Goal: Task Accomplishment & Management: Complete application form

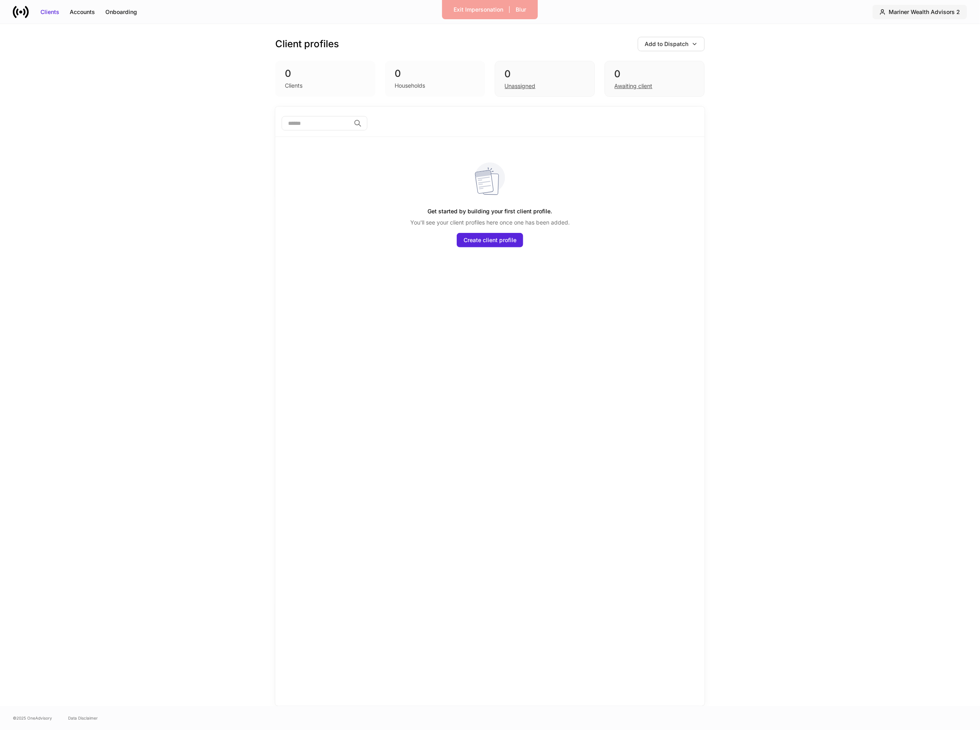
click at [952, 6] on button "Mariner Wealth Advisors 2" at bounding box center [919, 12] width 95 height 14
click at [892, 58] on div "Switch firm" at bounding box center [911, 56] width 69 height 8
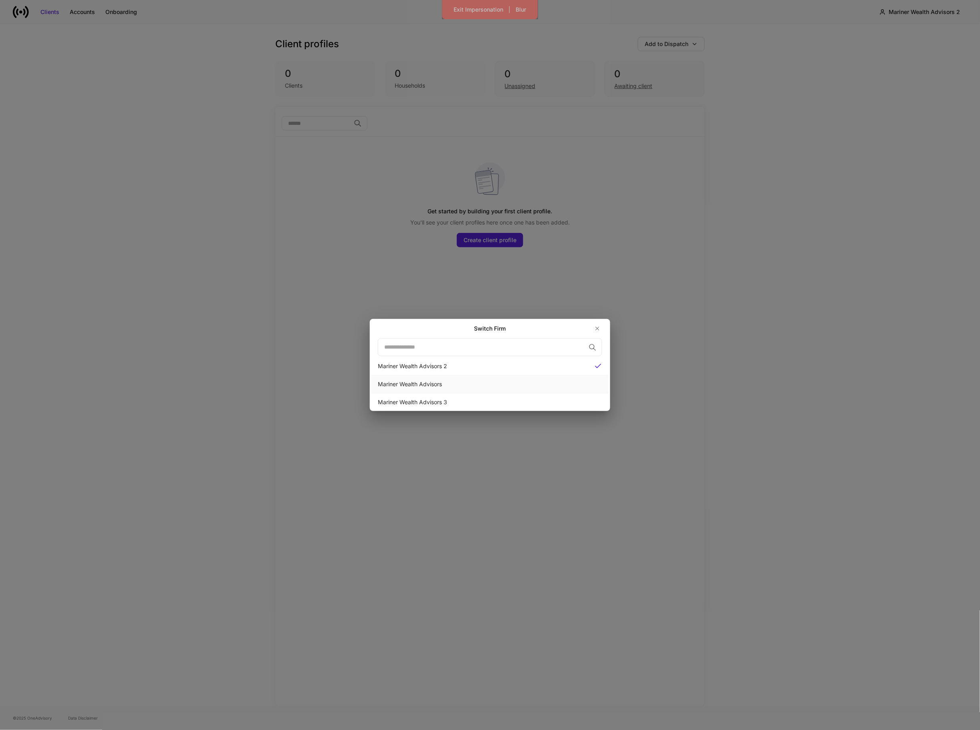
click at [483, 389] on div "Mariner Wealth Advisors" at bounding box center [489, 385] width 237 height 18
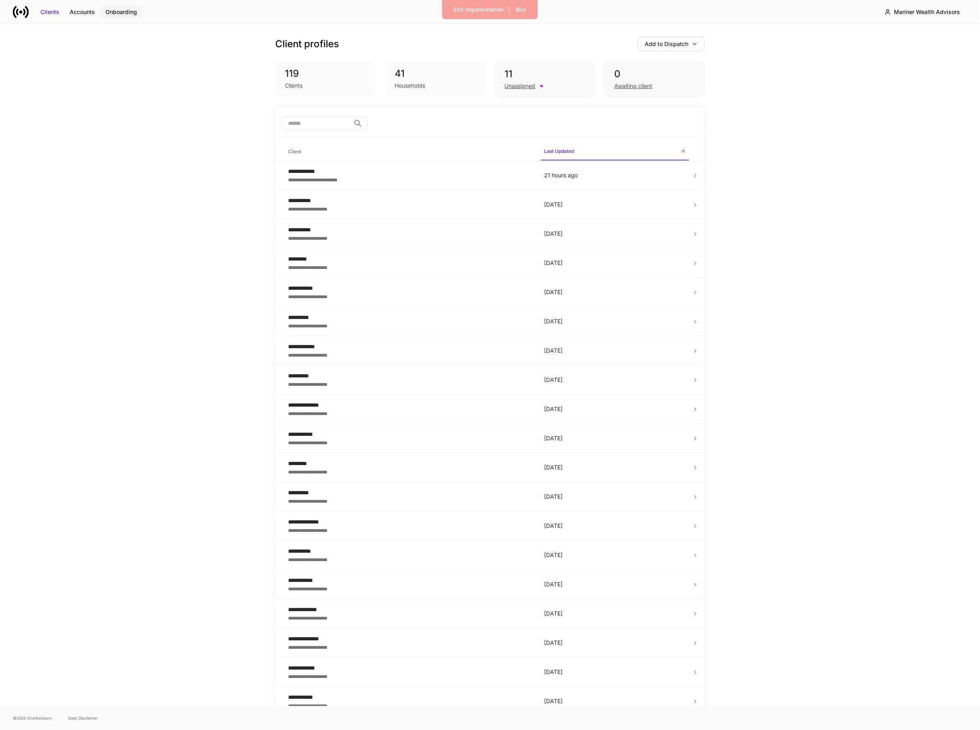
click at [121, 15] on div "Onboarding" at bounding box center [121, 12] width 32 height 8
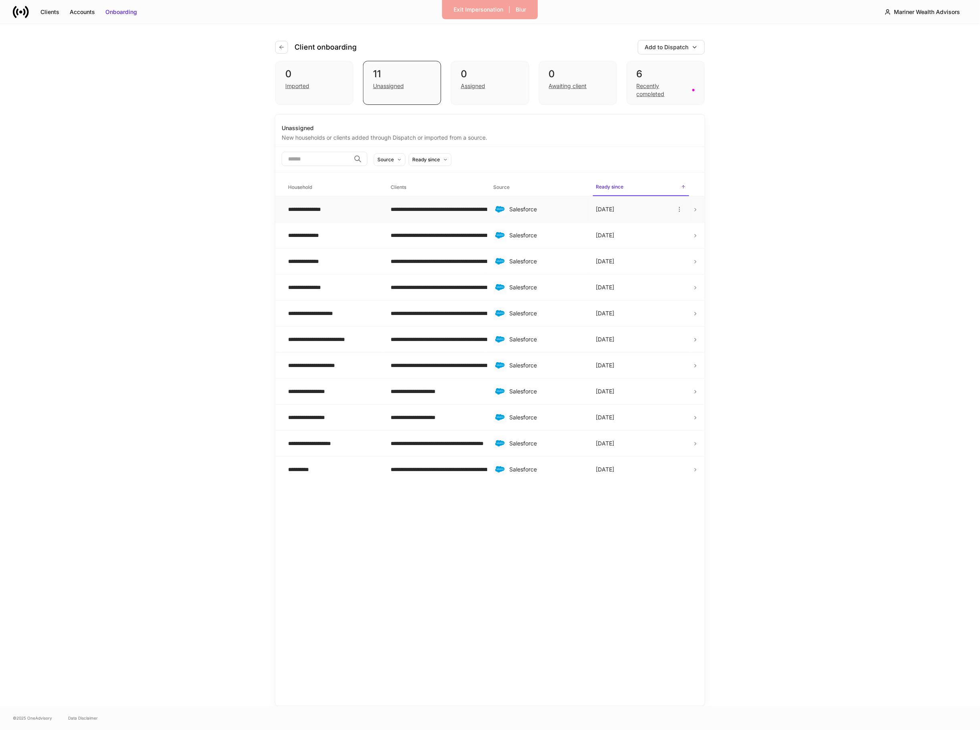
click at [463, 205] on td "**********" at bounding box center [435, 210] width 103 height 26
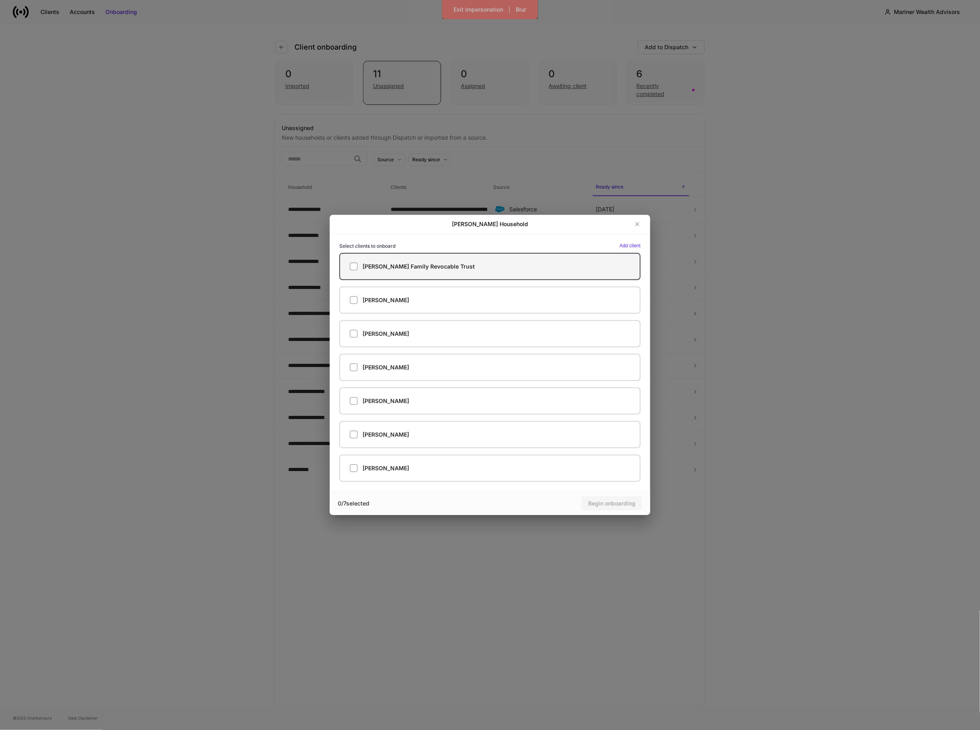
click at [426, 270] on h5 "[PERSON_NAME] Family Revocable Trust" at bounding box center [418, 267] width 112 height 8
click at [612, 498] on button "Begin onboarding" at bounding box center [611, 504] width 61 height 14
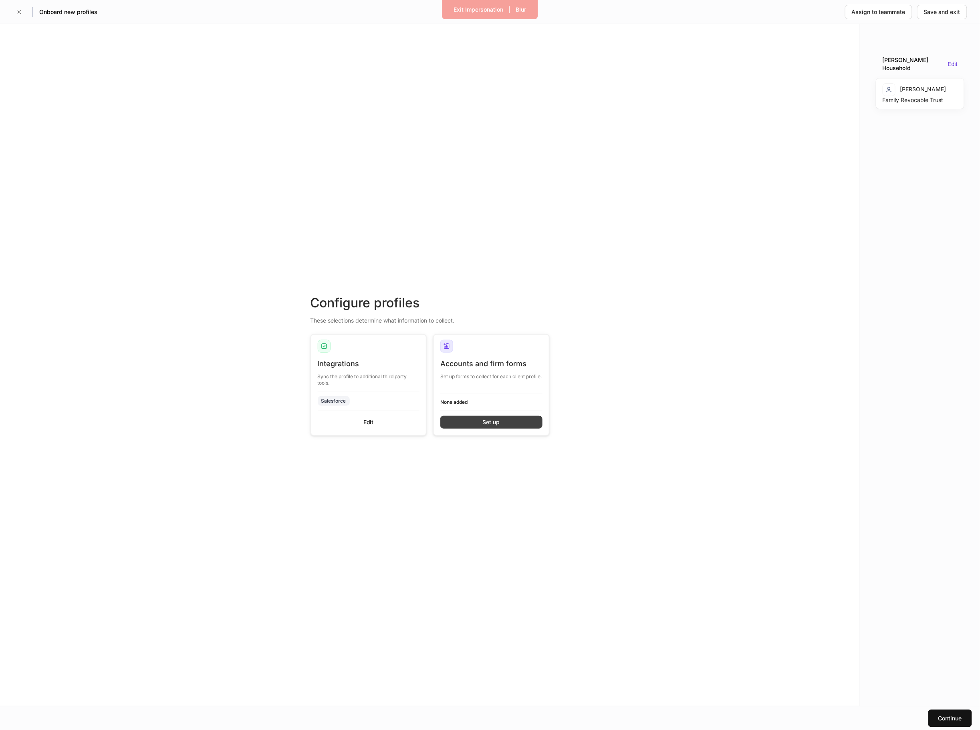
click at [509, 422] on button "Set up" at bounding box center [491, 422] width 102 height 13
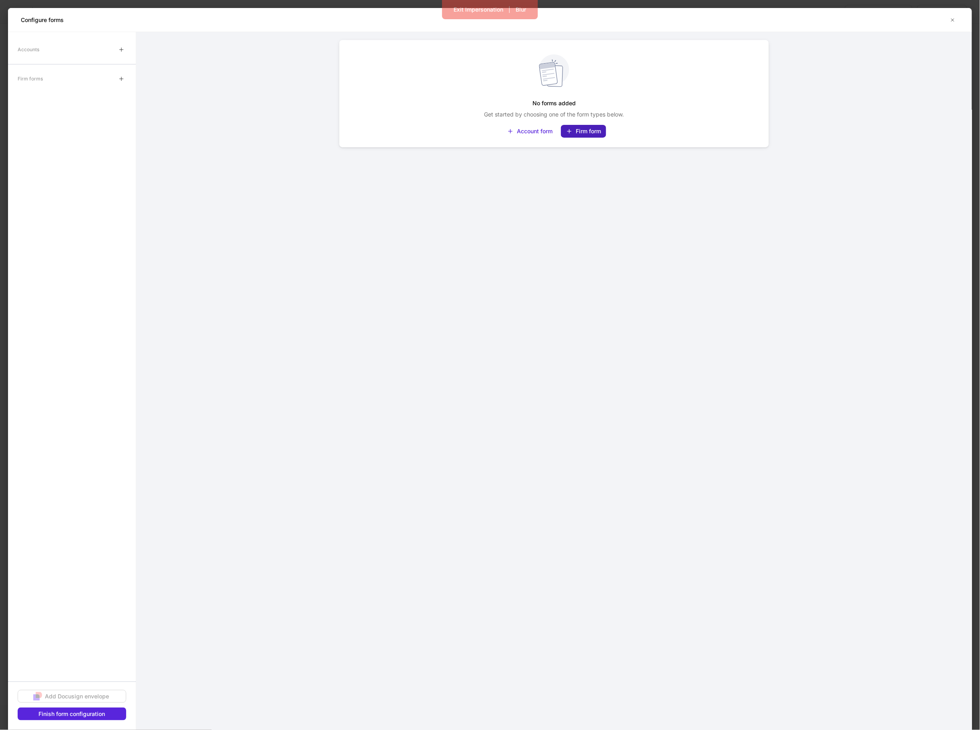
click at [586, 130] on div "Firm form" at bounding box center [587, 131] width 25 height 8
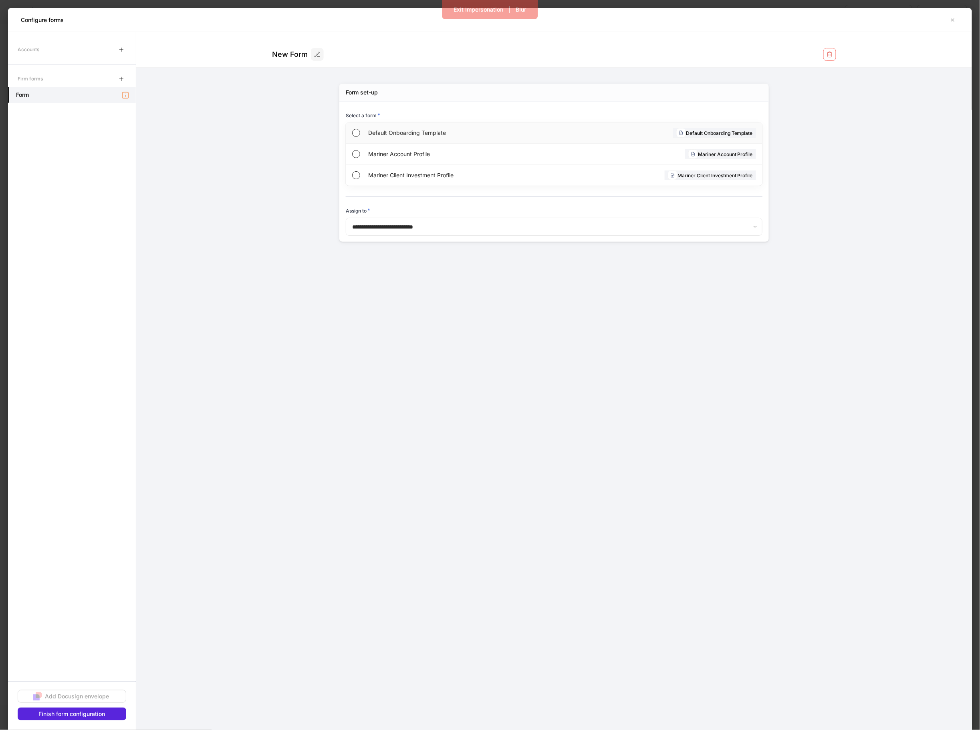
click at [549, 130] on span "Default Onboarding Template" at bounding box center [460, 133] width 185 height 8
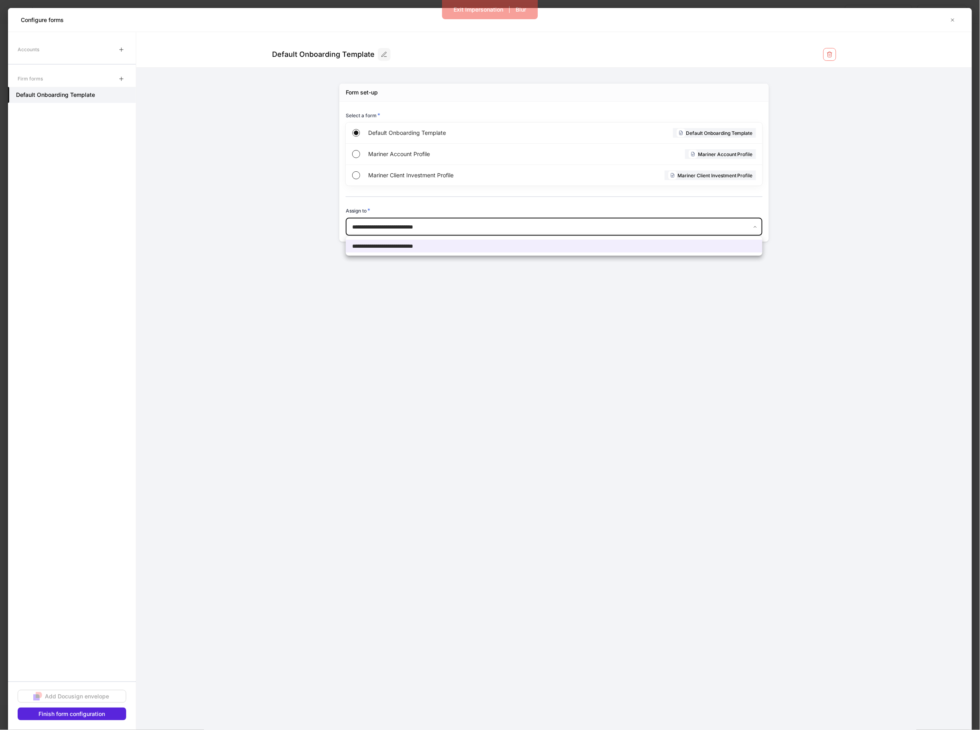
click at [464, 235] on body "**********" at bounding box center [490, 365] width 980 height 730
click at [441, 287] on div at bounding box center [490, 365] width 980 height 730
click at [101, 712] on div "Finish form configuration" at bounding box center [72, 714] width 66 height 8
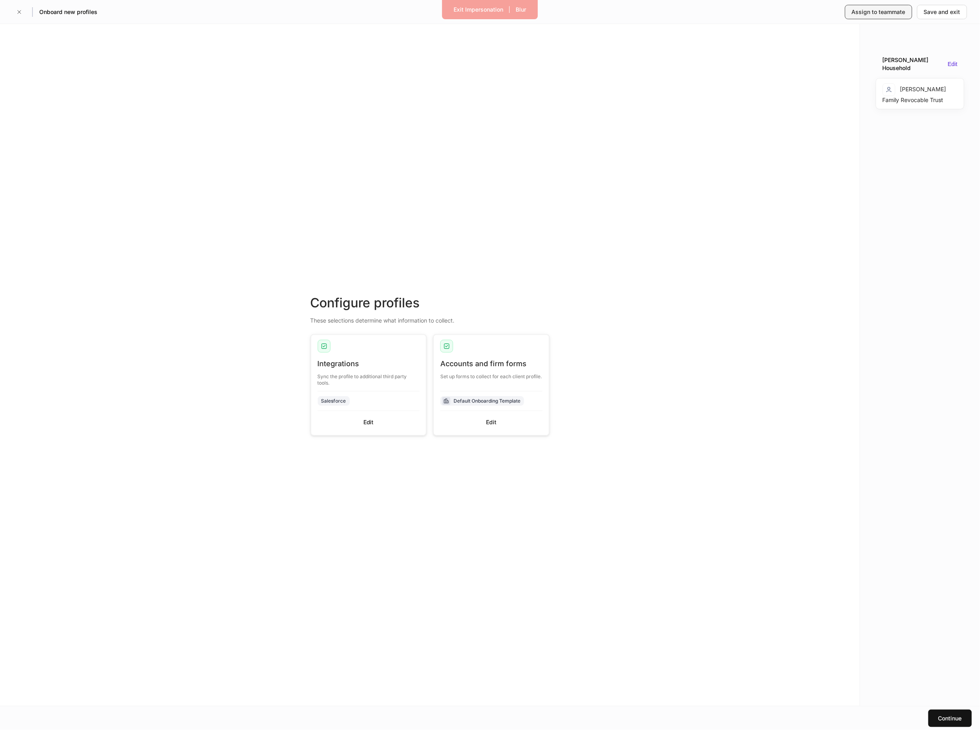
click at [872, 14] on div "Assign to teammate" at bounding box center [878, 12] width 54 height 8
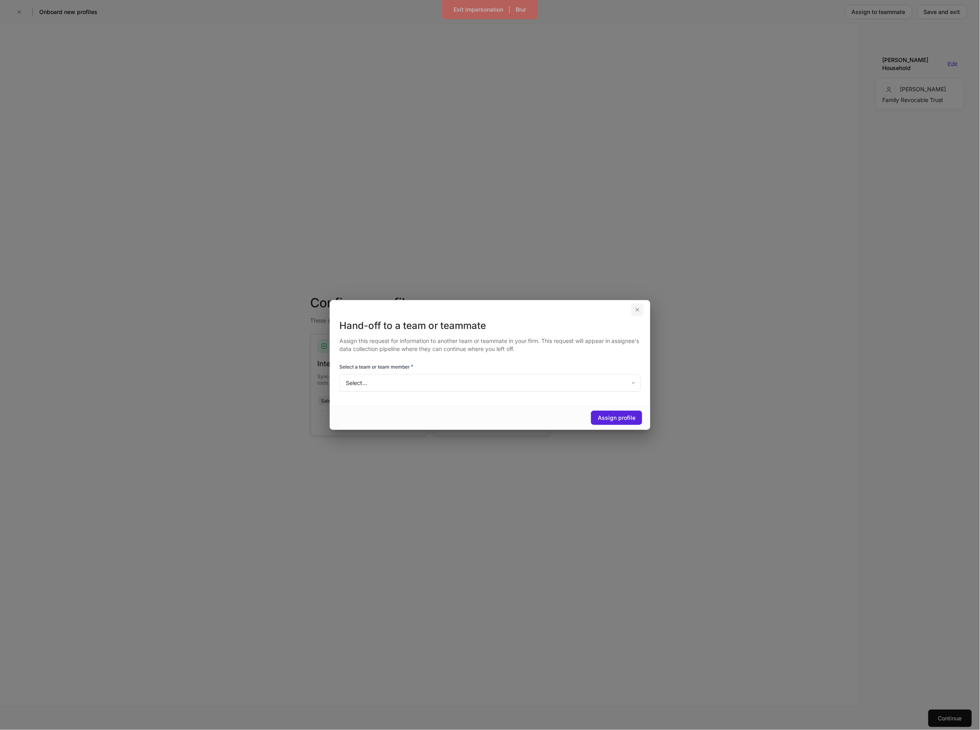
click at [633, 308] on button "button" at bounding box center [637, 310] width 13 height 13
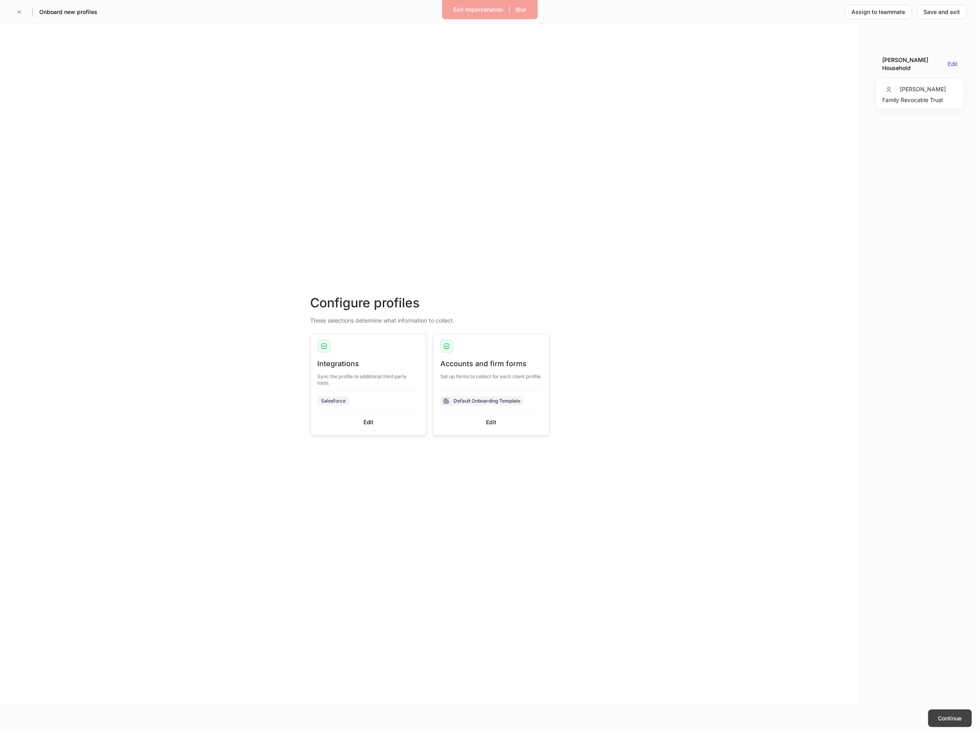
click at [968, 720] on button "Continue" at bounding box center [950, 719] width 44 height 18
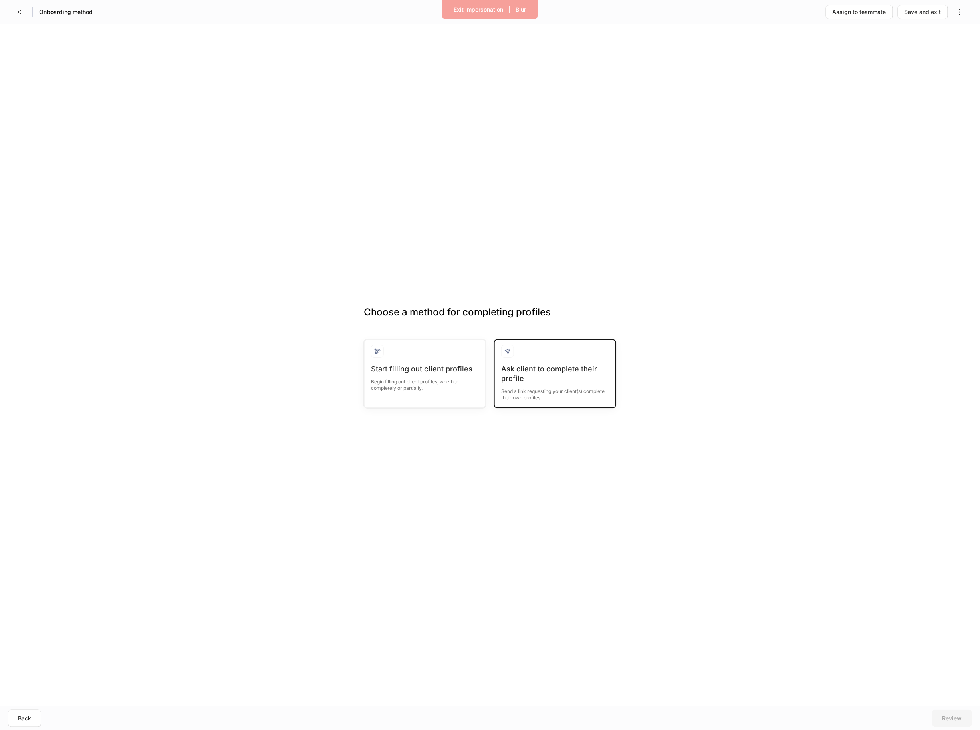
click at [569, 371] on div "Ask client to complete their profile" at bounding box center [555, 373] width 108 height 19
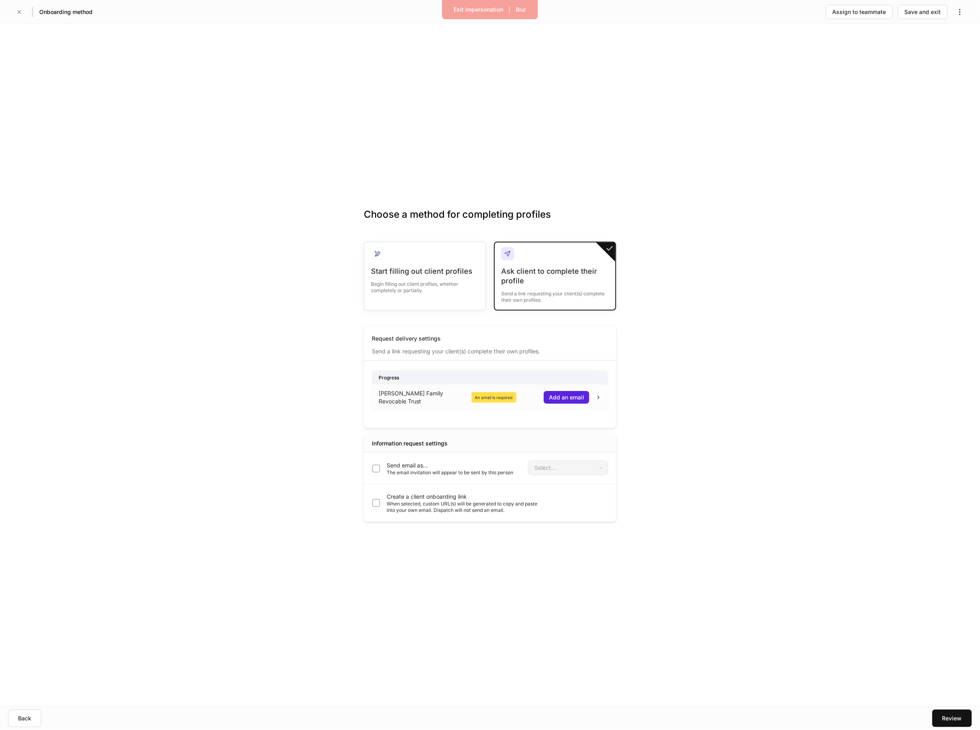
click at [541, 463] on div "Select..." at bounding box center [568, 468] width 80 height 14
click at [452, 462] on p "Send email as..." at bounding box center [449, 466] width 127 height 8
click at [545, 471] on body "Exit Impersonation | Blur Onboarding method Assign to teammate Save and exit Ch…" at bounding box center [490, 365] width 980 height 730
click at [545, 470] on div at bounding box center [490, 365] width 980 height 730
click at [544, 469] on body "Exit Impersonation | Blur Onboarding method Assign to teammate Save and exit Ch…" at bounding box center [490, 365] width 980 height 730
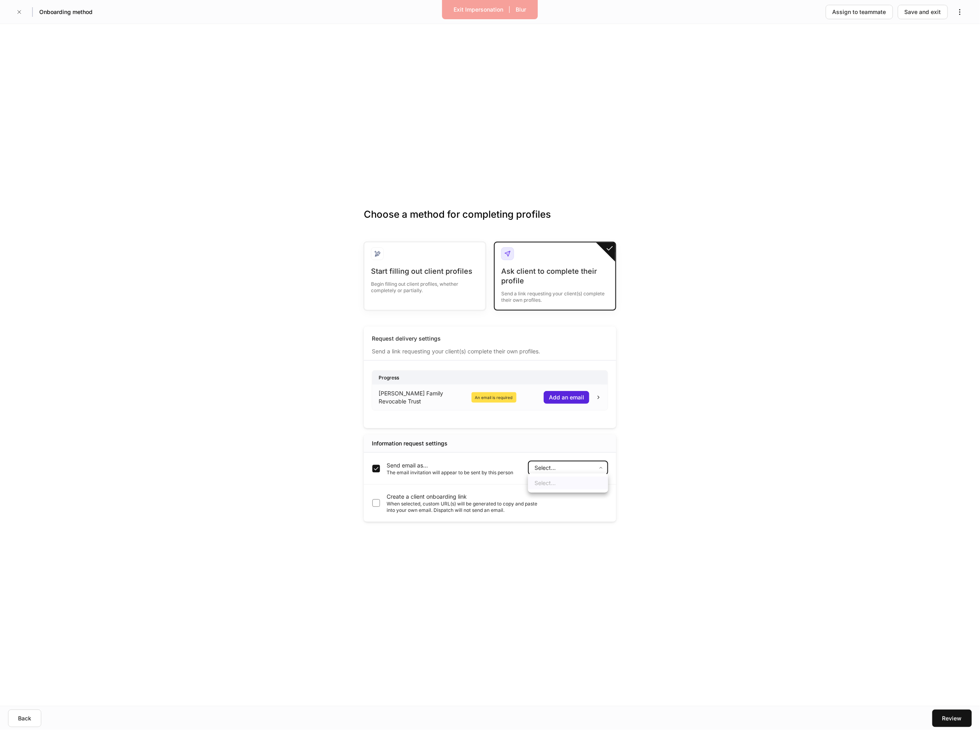
click at [544, 469] on div at bounding box center [490, 365] width 980 height 730
click at [544, 469] on body "Exit Impersonation | Blur Onboarding method Assign to teammate Save and exit Ch…" at bounding box center [490, 365] width 980 height 730
click at [18, 10] on div at bounding box center [490, 365] width 980 height 730
click at [17, 719] on button "Back" at bounding box center [24, 719] width 33 height 18
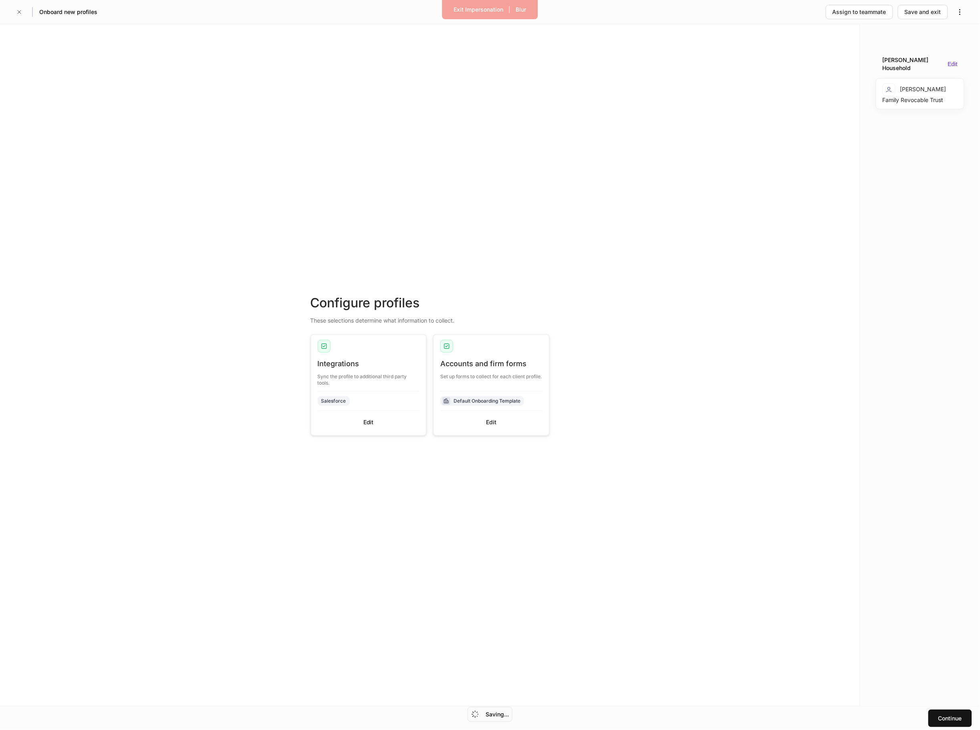
click at [17, 719] on div "Continue" at bounding box center [490, 718] width 980 height 24
click at [14, 14] on button "button" at bounding box center [19, 12] width 13 height 13
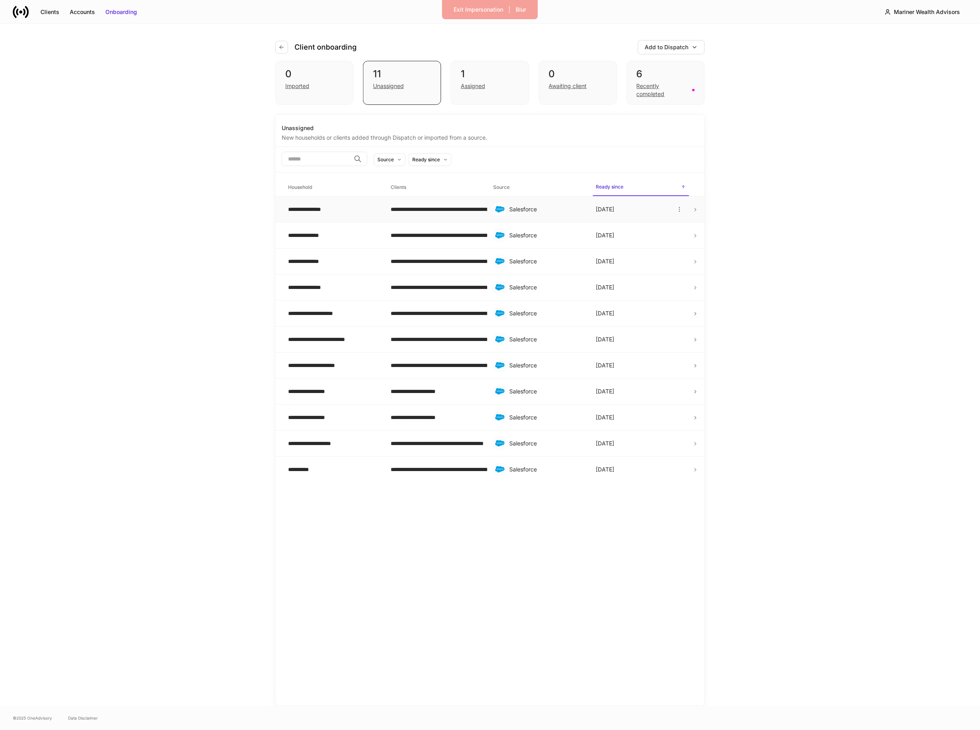
click at [353, 212] on div "**********" at bounding box center [333, 209] width 90 height 8
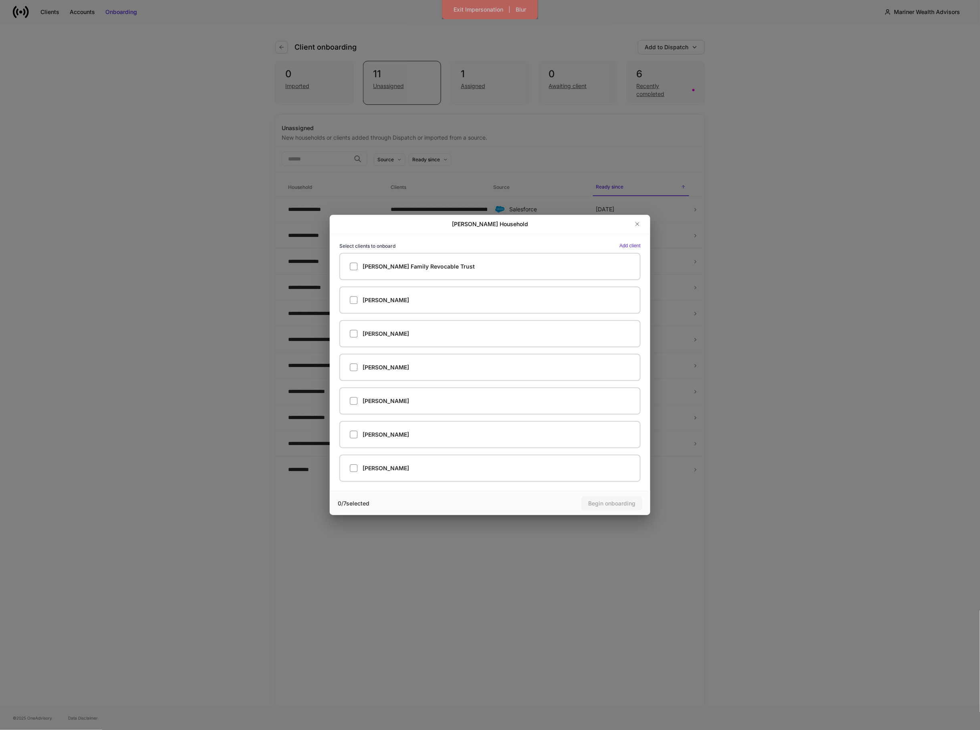
click at [762, 197] on div "[PERSON_NAME] Household Select clients to onboard Add client [PERSON_NAME] Fami…" at bounding box center [490, 365] width 980 height 730
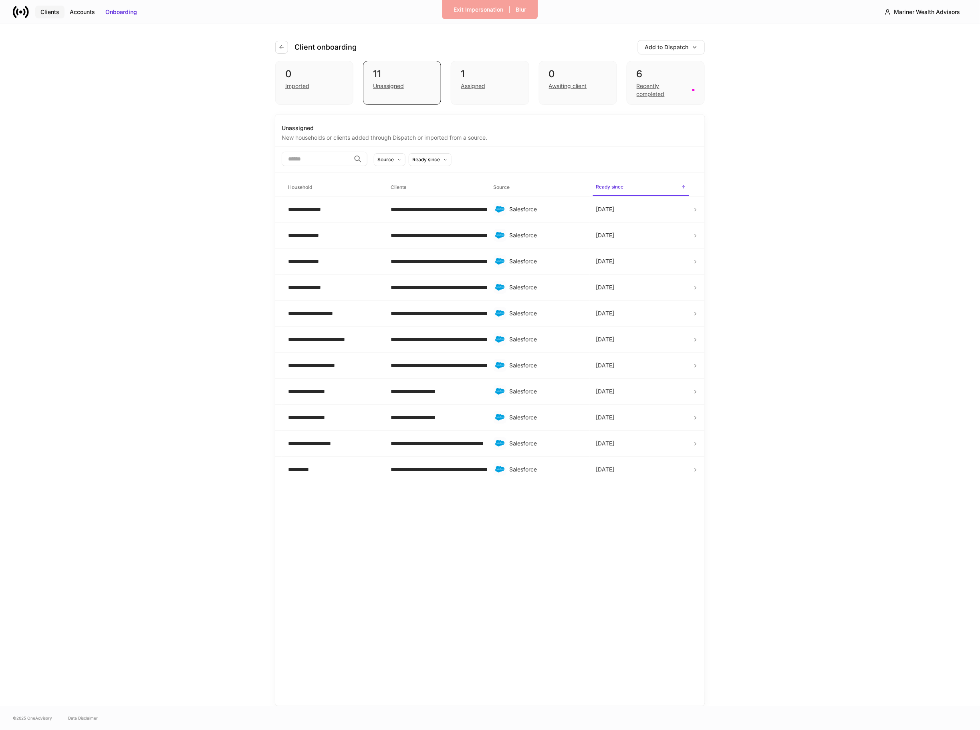
click at [45, 6] on button "Clients" at bounding box center [49, 12] width 29 height 13
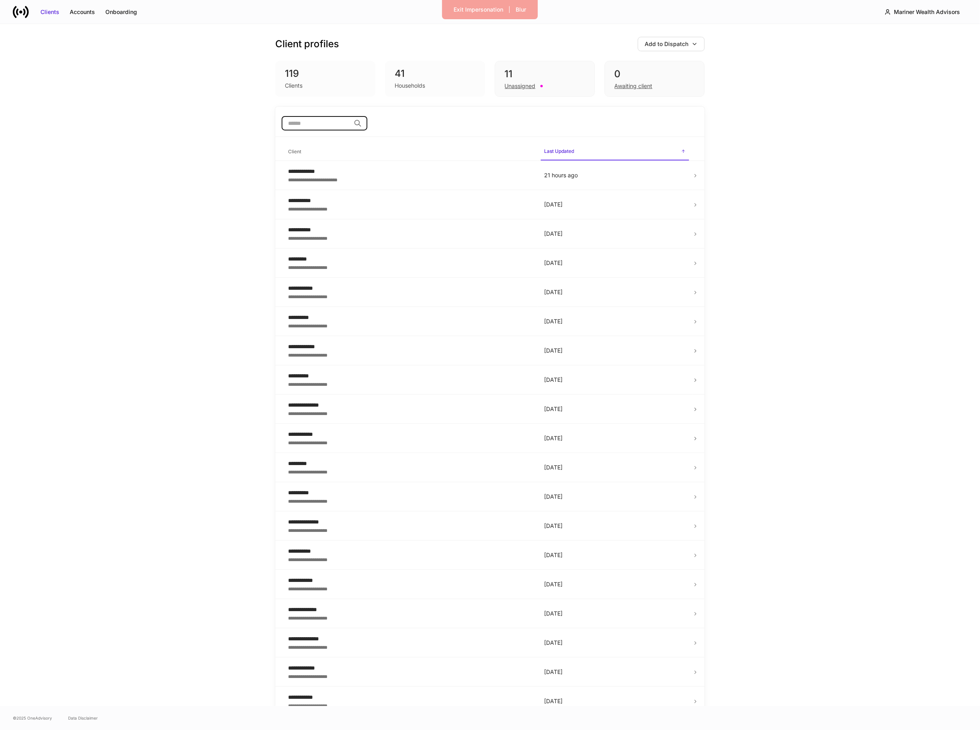
click at [323, 121] on input "search" at bounding box center [316, 123] width 69 height 14
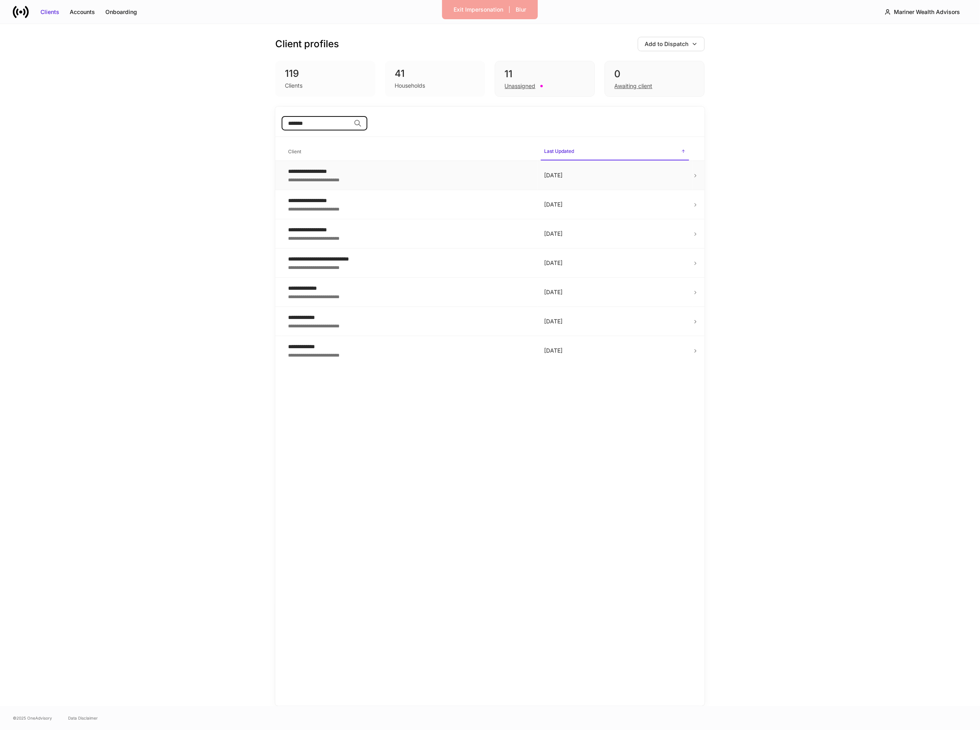
type input "*******"
click at [335, 164] on td "**********" at bounding box center [410, 175] width 256 height 29
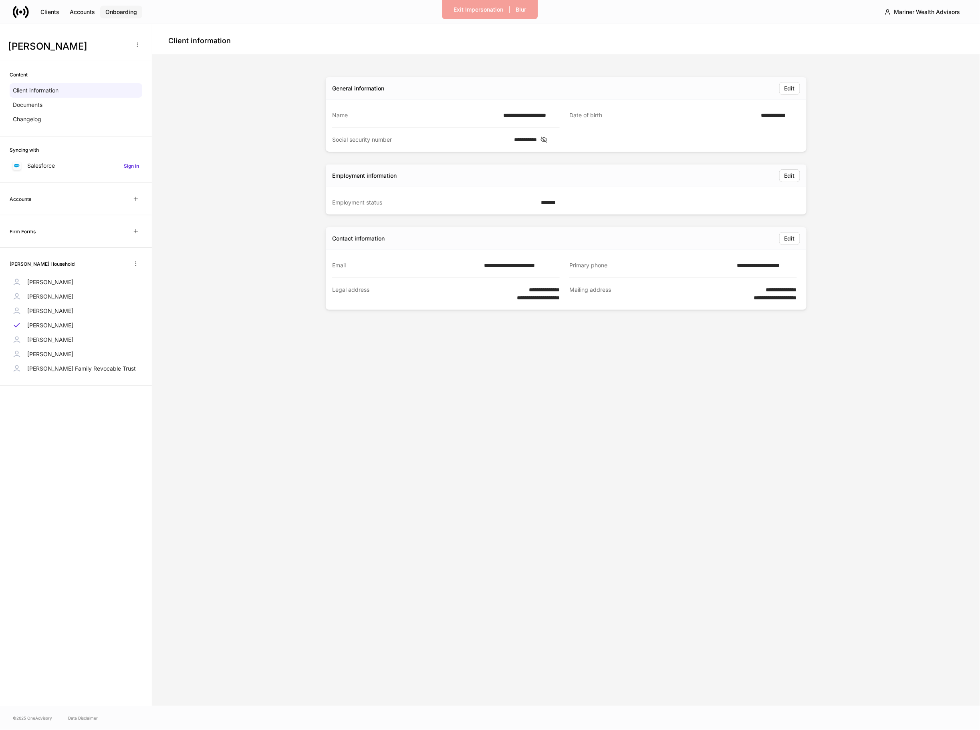
click at [130, 9] on div "Onboarding" at bounding box center [121, 12] width 32 height 8
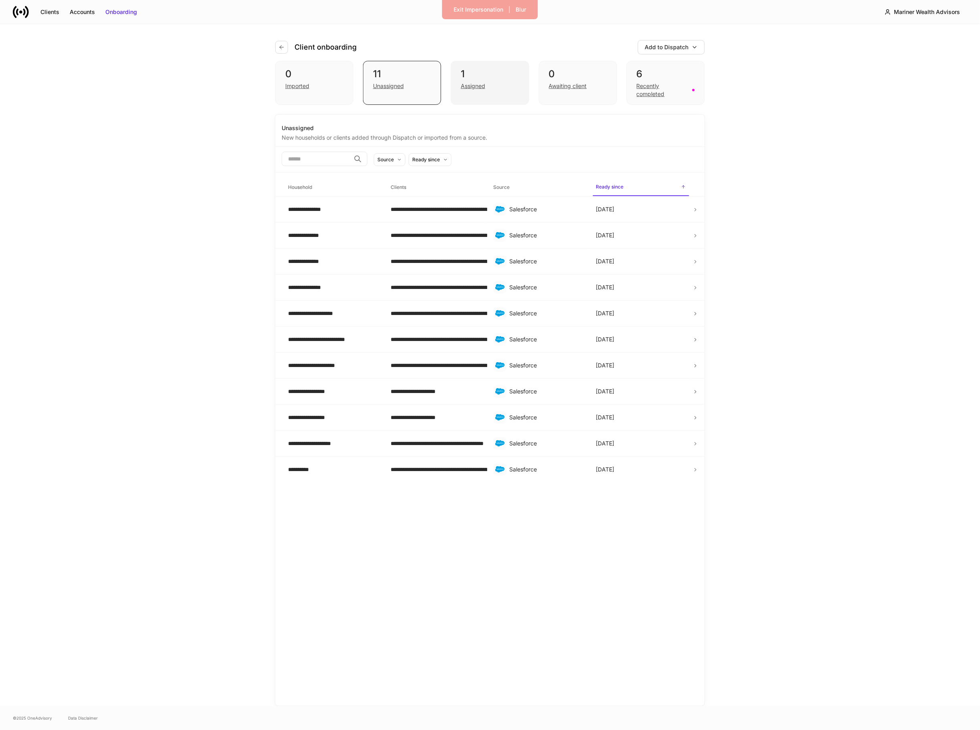
click at [502, 87] on div "Assigned" at bounding box center [490, 85] width 58 height 10
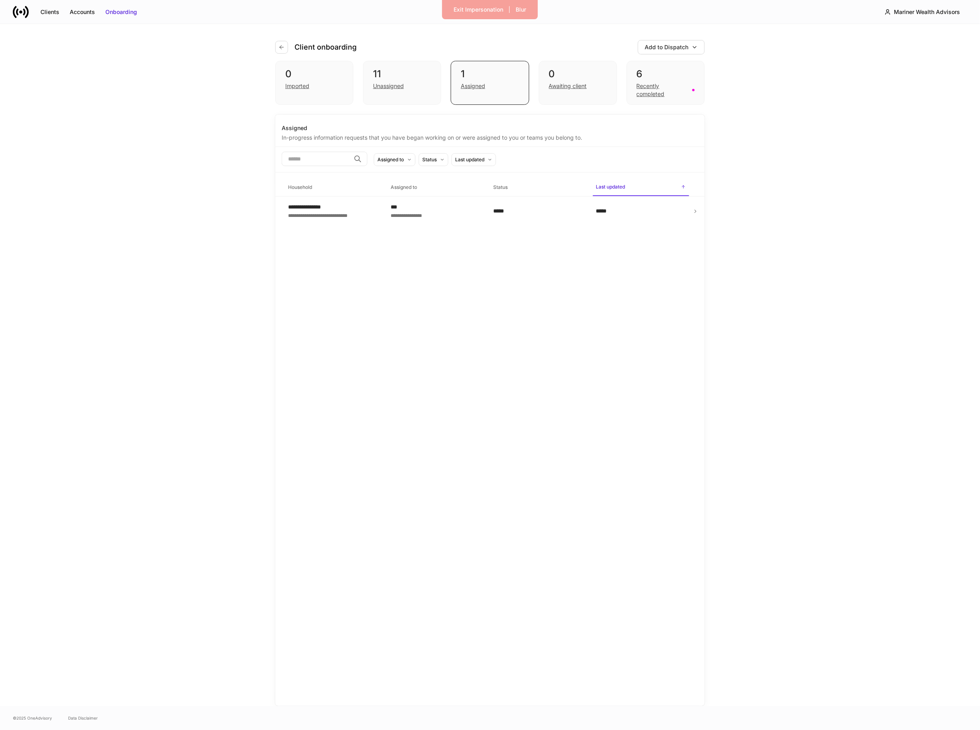
click at [427, 226] on div "**********" at bounding box center [489, 411] width 429 height 592
click at [428, 213] on div "**********" at bounding box center [435, 215] width 90 height 8
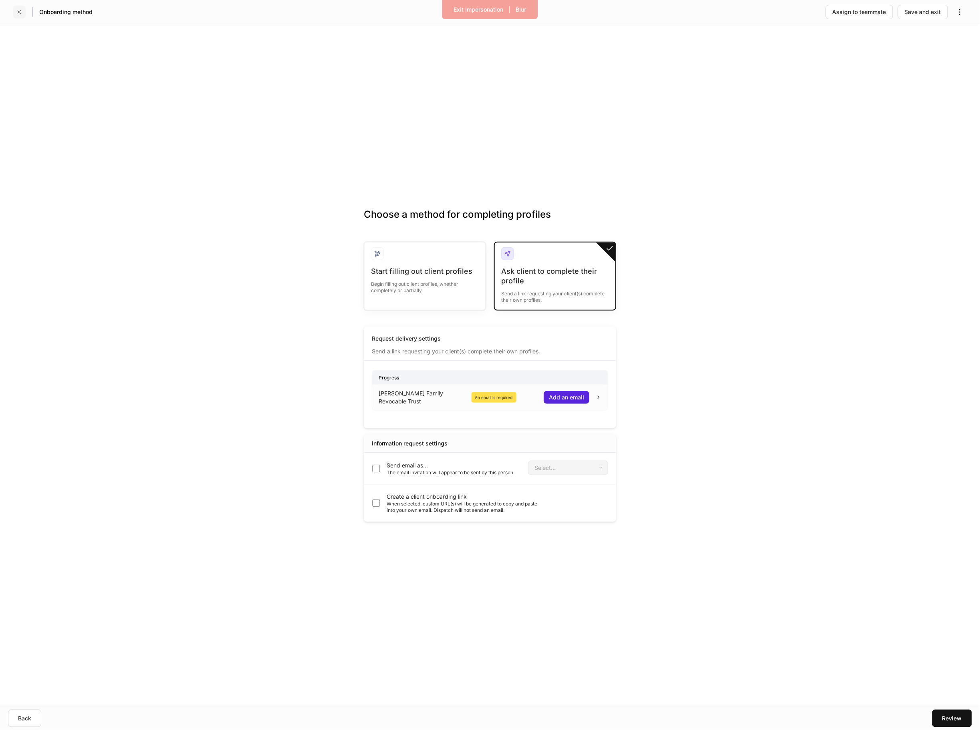
click at [20, 10] on icon "button" at bounding box center [19, 12] width 6 height 6
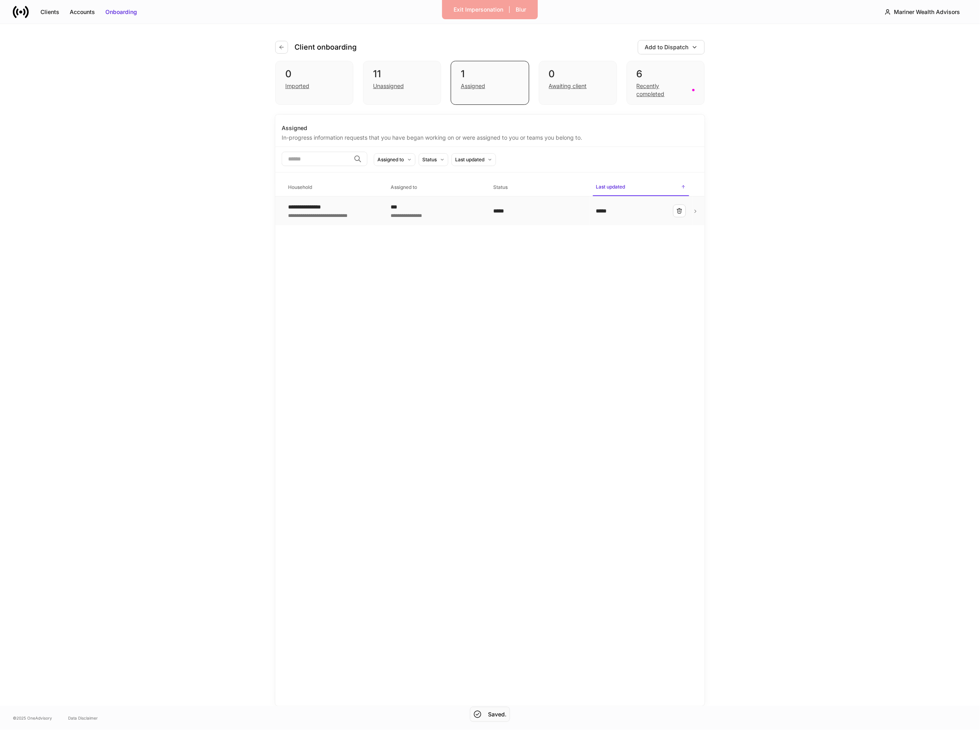
click at [348, 208] on div "**********" at bounding box center [325, 207] width 74 height 8
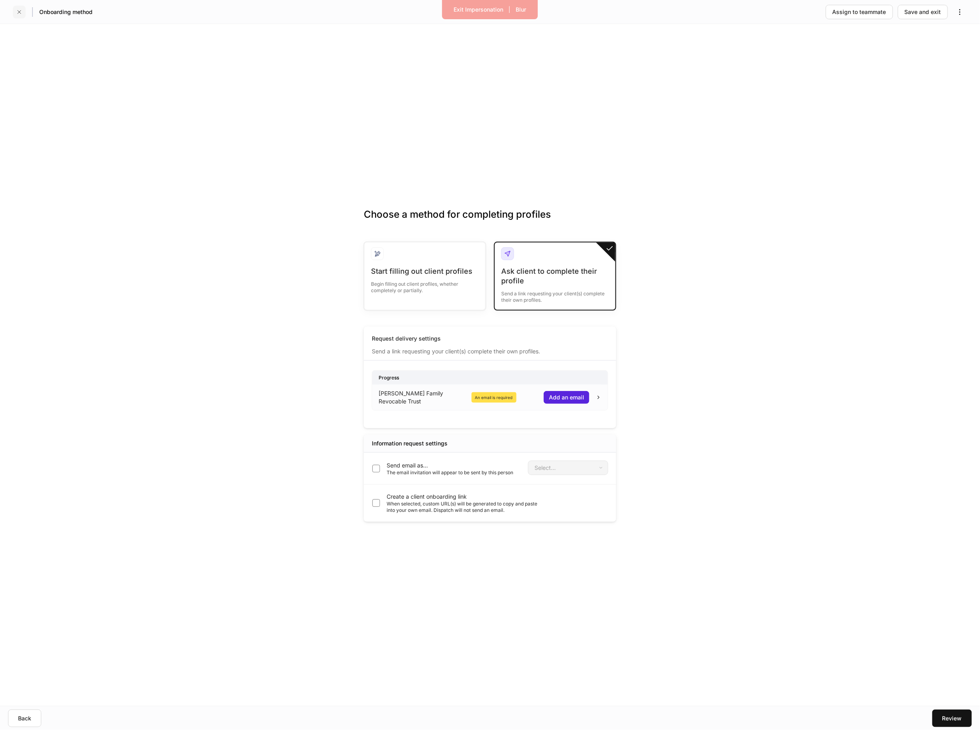
click at [16, 16] on button "button" at bounding box center [19, 12] width 13 height 13
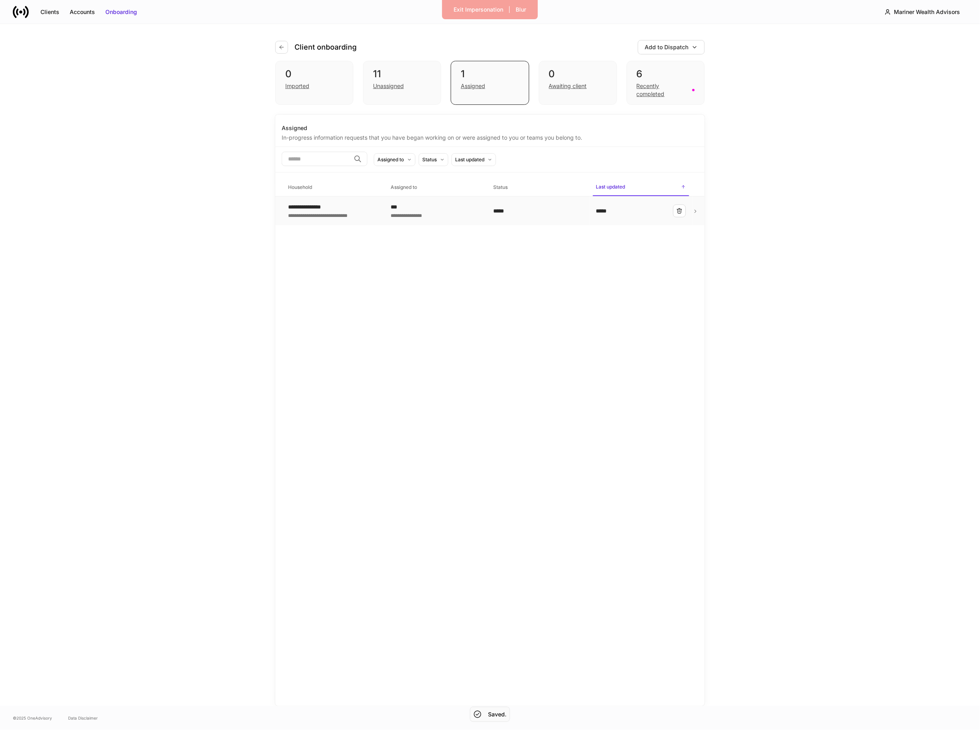
click at [337, 211] on div "**********" at bounding box center [325, 207] width 74 height 8
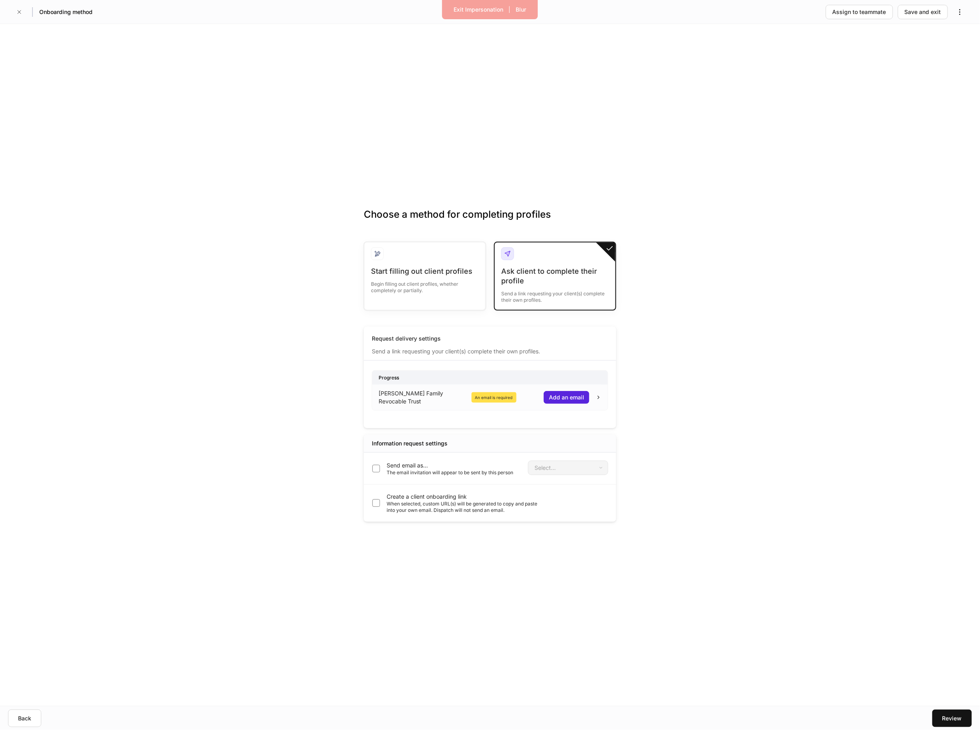
drag, startPoint x: 34, startPoint y: 720, endPoint x: 392, endPoint y: 638, distance: 367.3
click at [392, 638] on div "Onboarding method Assign to teammate Save and exit Choose a method for completi…" at bounding box center [490, 365] width 980 height 730
click at [565, 470] on div "Select..." at bounding box center [568, 468] width 80 height 14
click at [715, 448] on div "Choose a method for completing profiles Start filling out client profiles Begin…" at bounding box center [490, 365] width 980 height 682
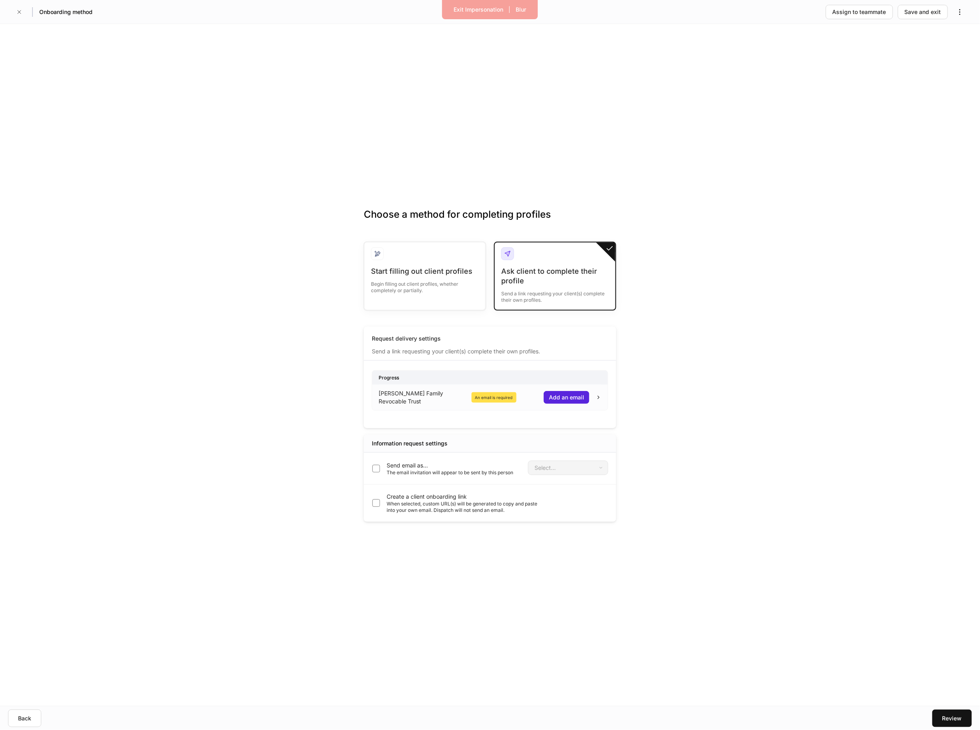
click at [403, 465] on p "Send email as..." at bounding box center [449, 466] width 127 height 8
click at [572, 465] on body "Exit Impersonation | Blur Onboarding method Assign to teammate Save and exit Ch…" at bounding box center [490, 365] width 980 height 730
click at [712, 444] on div at bounding box center [490, 365] width 980 height 730
click at [22, 10] on button "button" at bounding box center [19, 12] width 13 height 13
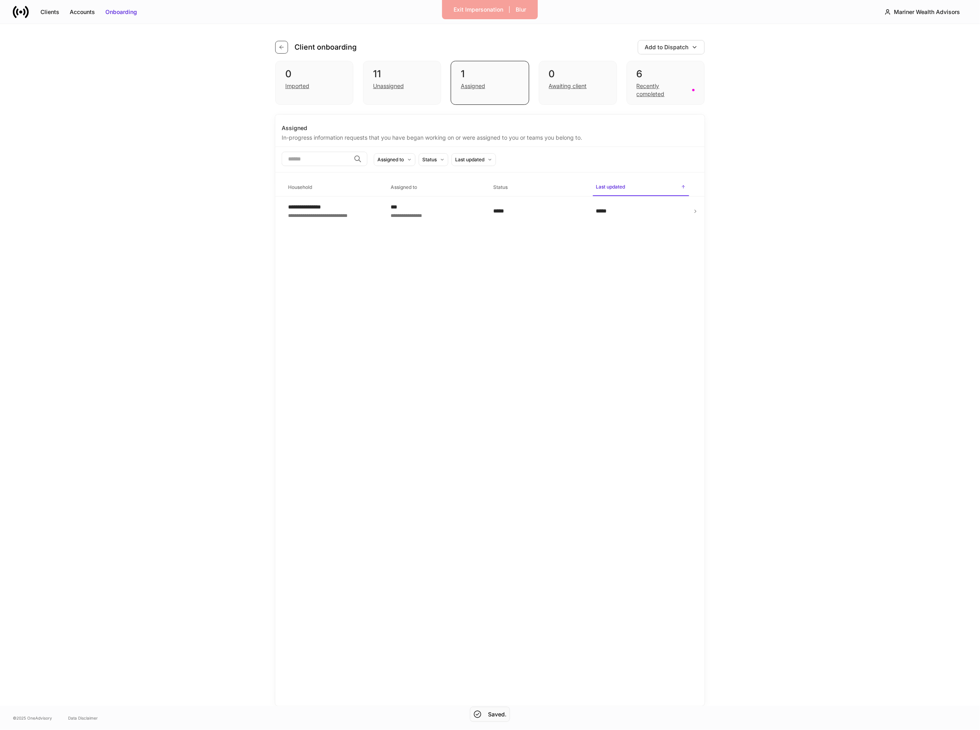
click at [282, 45] on icon "button" at bounding box center [281, 47] width 6 height 6
click at [323, 219] on div "**********" at bounding box center [325, 215] width 74 height 8
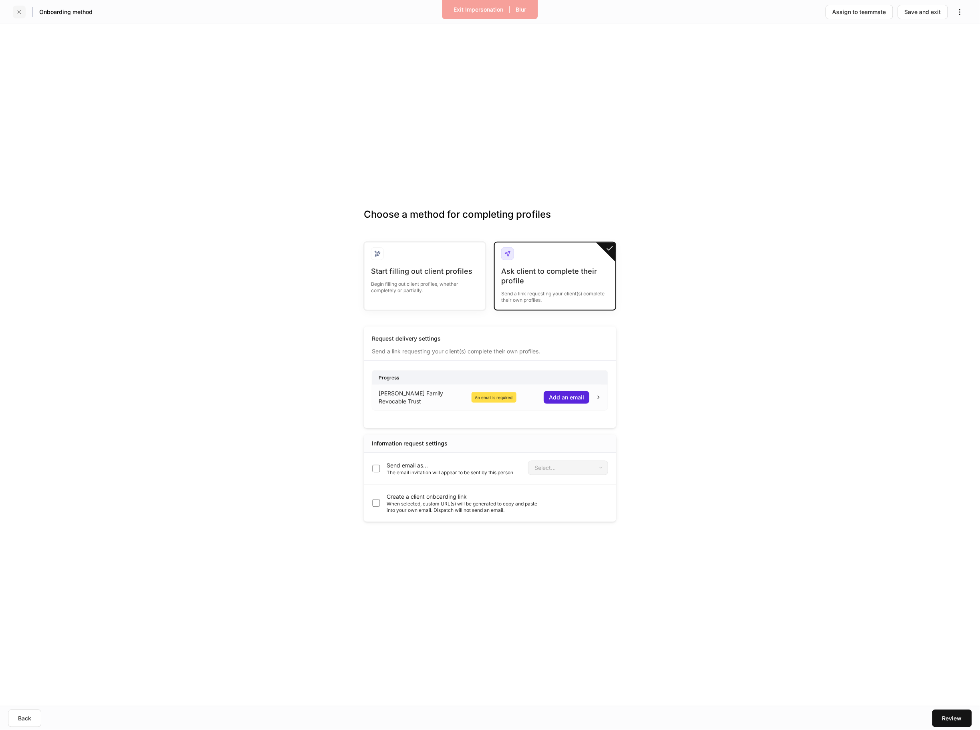
click at [14, 14] on button "button" at bounding box center [19, 12] width 13 height 13
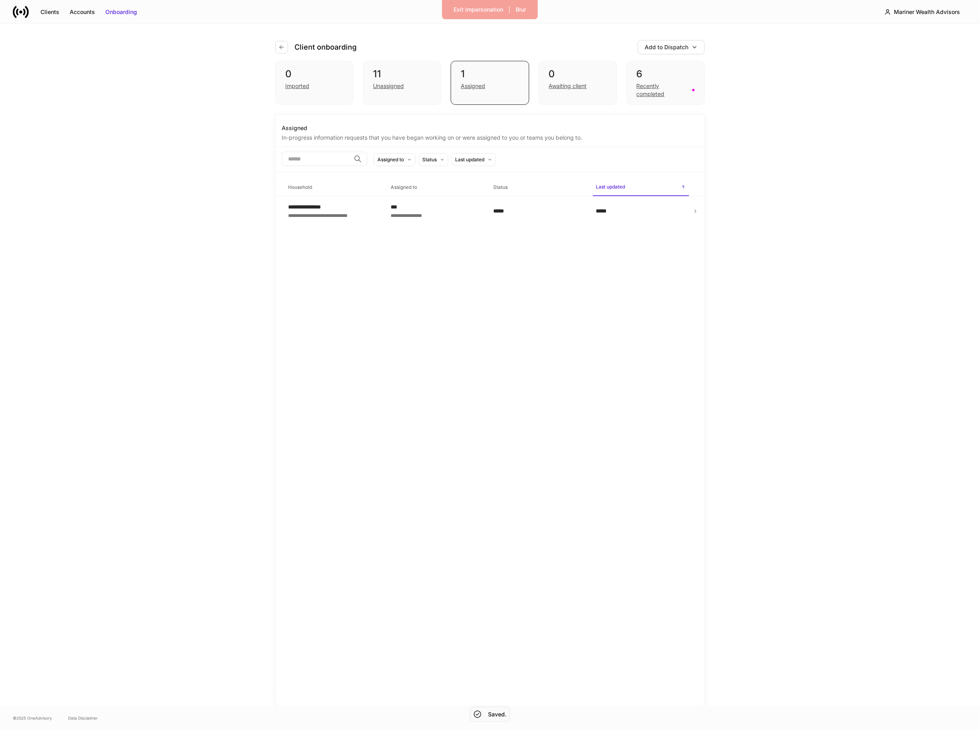
click at [14, 14] on icon at bounding box center [15, 12] width 4 height 12
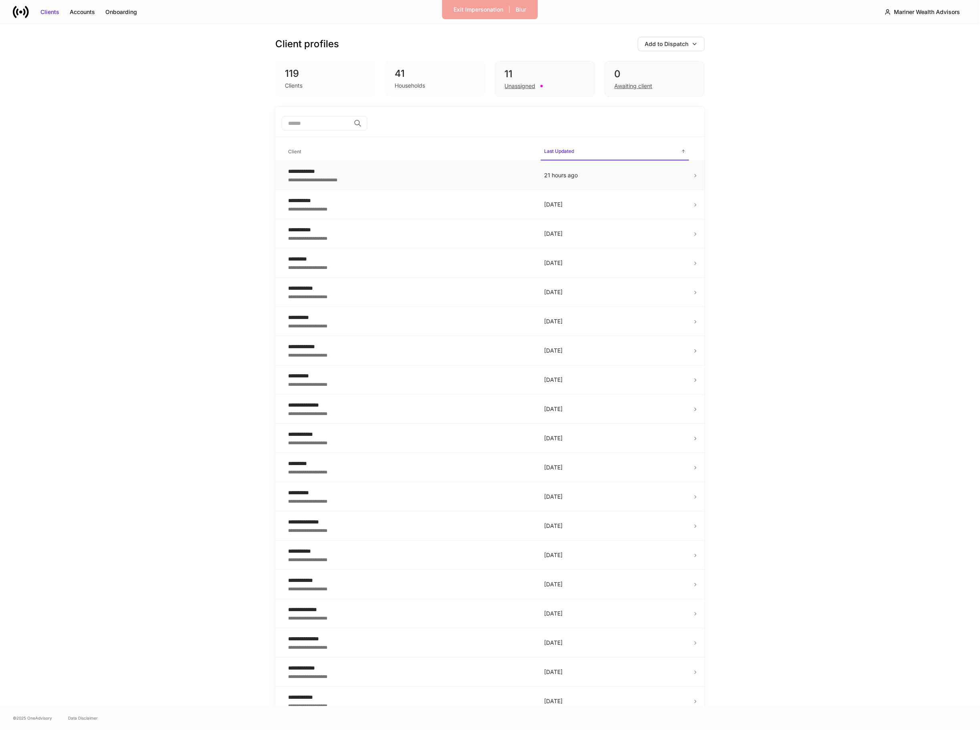
click at [342, 177] on div "**********" at bounding box center [409, 179] width 243 height 8
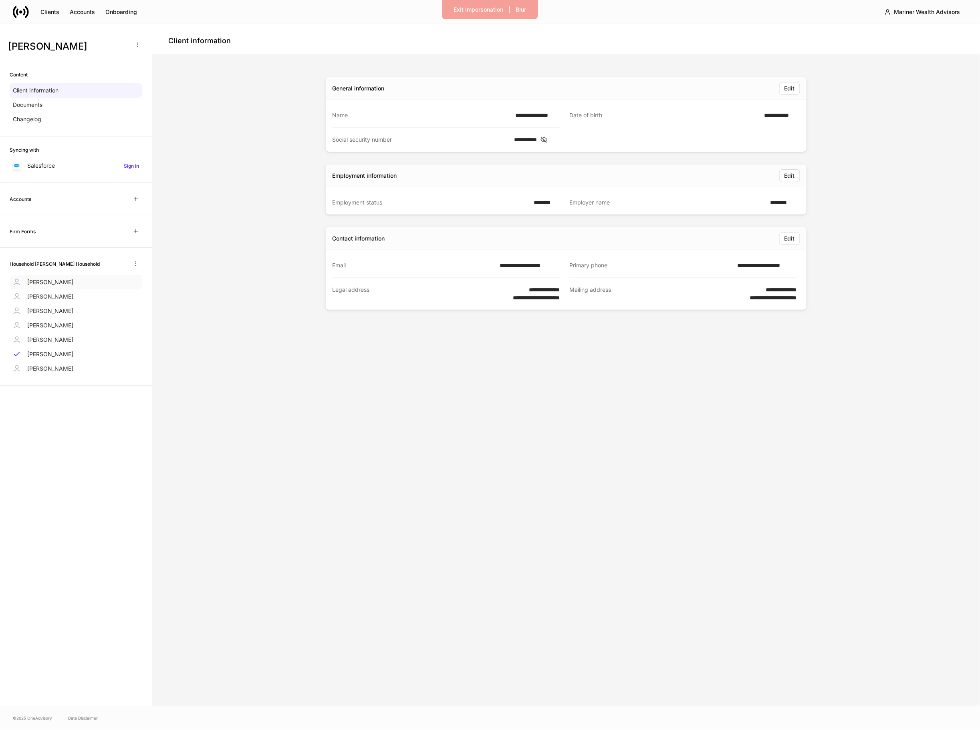
click at [54, 280] on p "[PERSON_NAME]" at bounding box center [50, 282] width 46 height 8
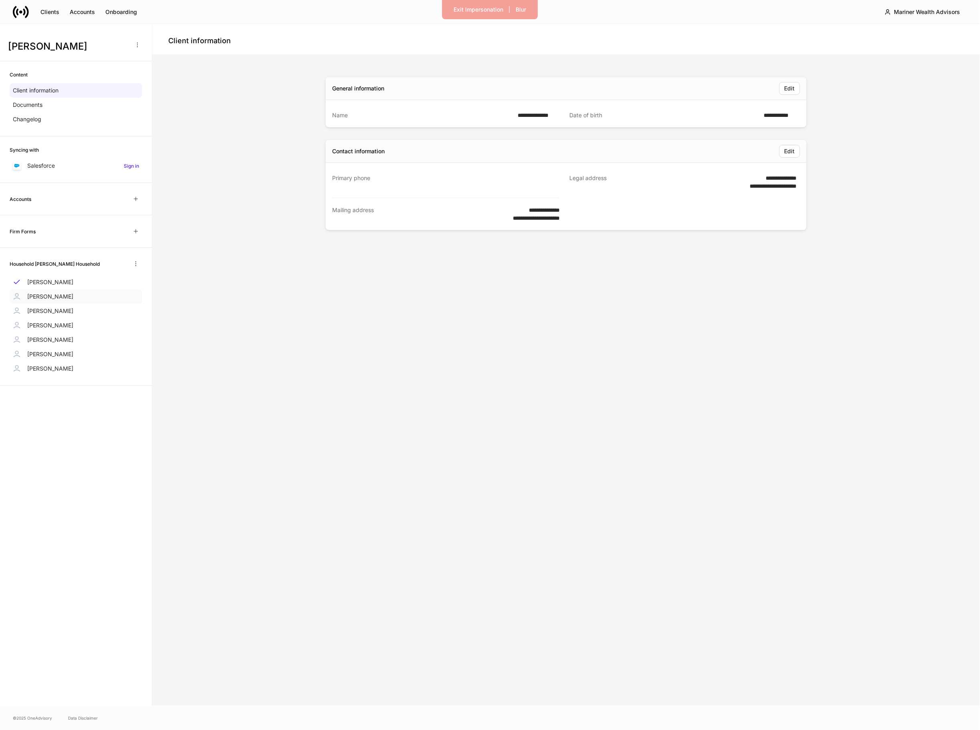
click at [52, 295] on p "[PERSON_NAME]" at bounding box center [50, 297] width 46 height 8
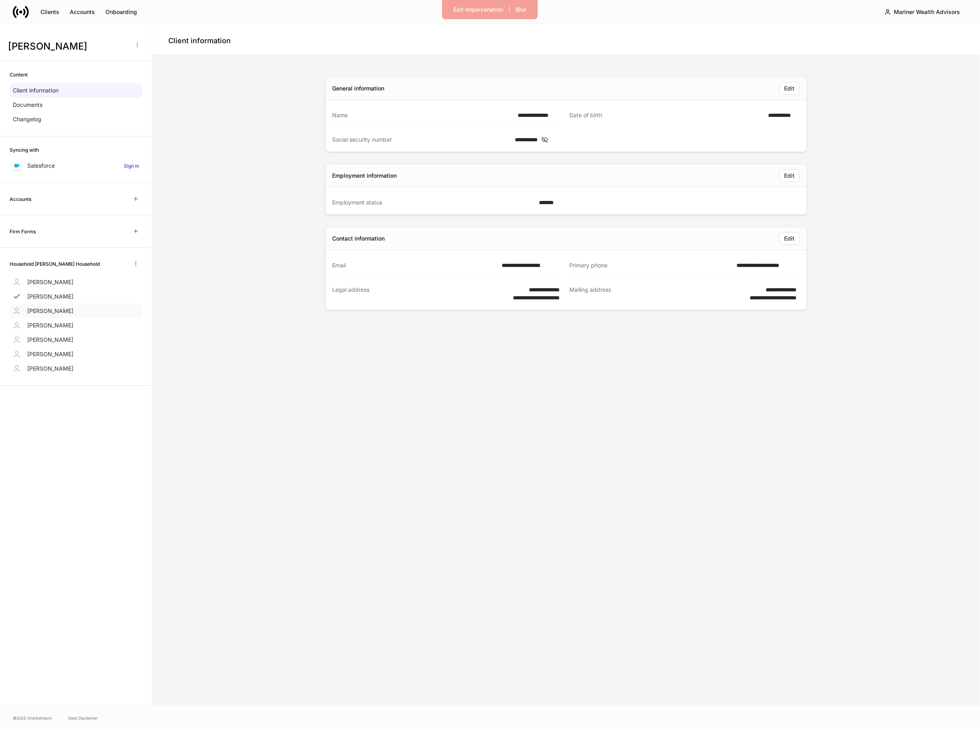
click at [51, 310] on p "[PERSON_NAME]" at bounding box center [50, 311] width 46 height 8
click at [52, 328] on p "[PERSON_NAME]" at bounding box center [50, 326] width 46 height 8
click at [48, 341] on p "[PERSON_NAME]" at bounding box center [50, 340] width 46 height 8
click at [46, 350] on div "[PERSON_NAME]" at bounding box center [76, 354] width 133 height 14
click at [46, 367] on p "[PERSON_NAME]" at bounding box center [50, 369] width 46 height 8
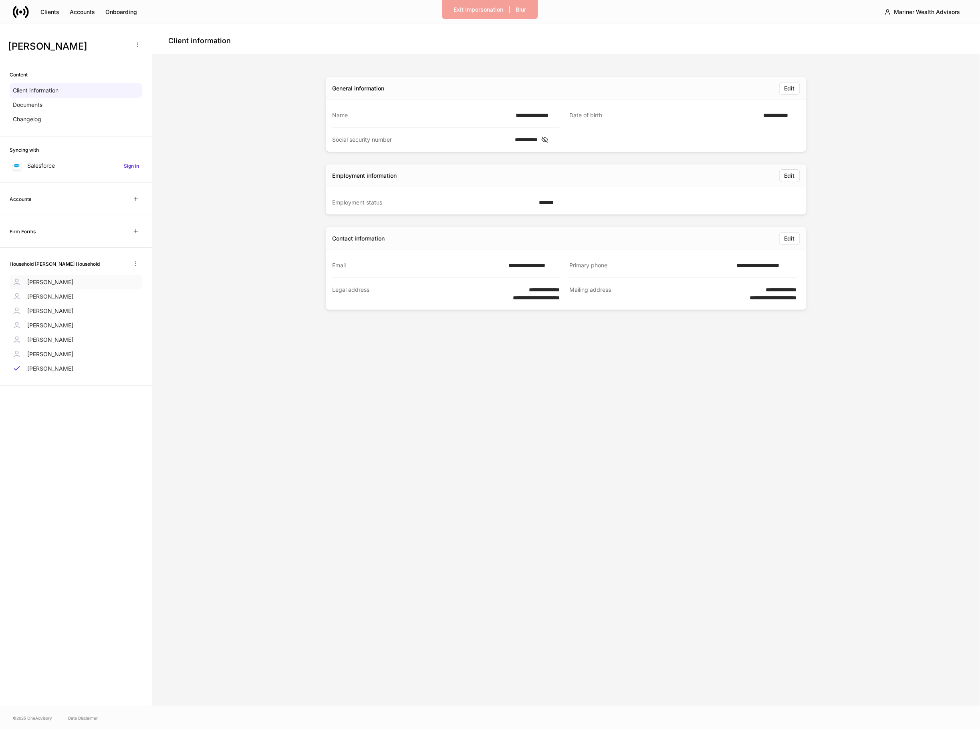
click at [45, 278] on div "[PERSON_NAME]" at bounding box center [76, 282] width 133 height 14
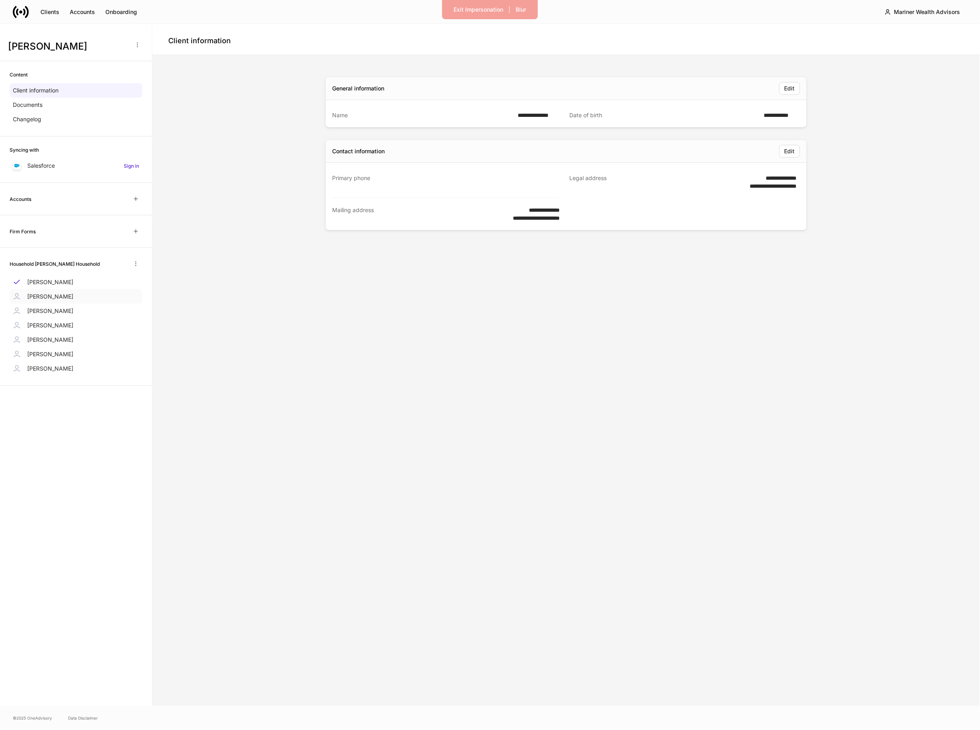
click at [46, 292] on div "[PERSON_NAME]" at bounding box center [76, 297] width 133 height 14
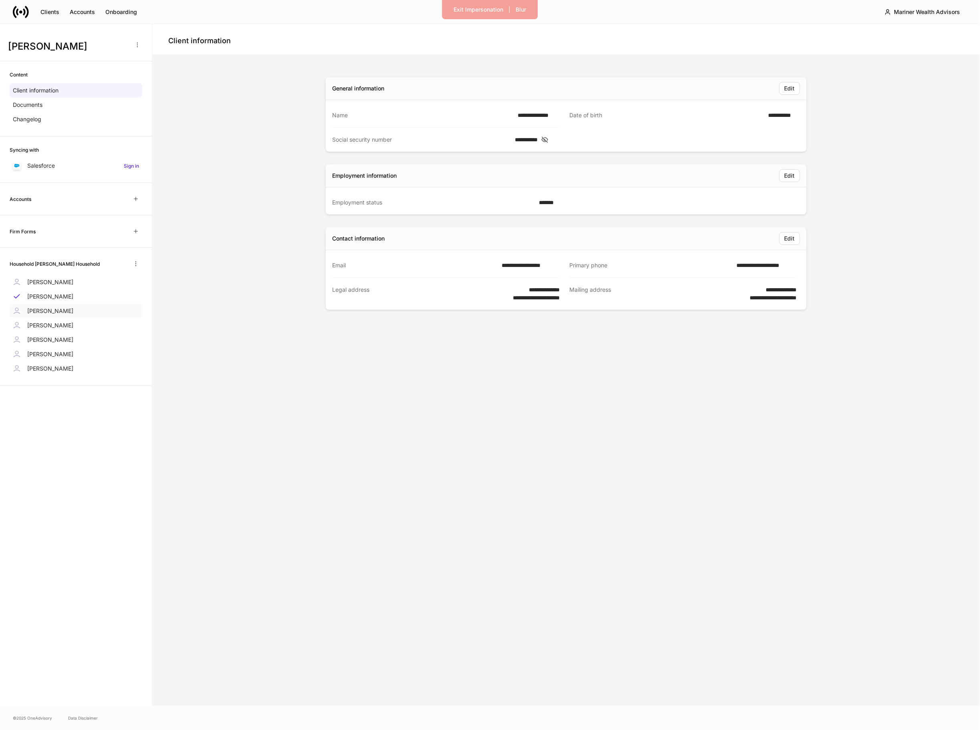
click at [44, 307] on div "[PERSON_NAME]" at bounding box center [76, 311] width 133 height 14
click at [44, 321] on div "[PERSON_NAME]" at bounding box center [76, 325] width 133 height 14
click at [46, 263] on h6 "Household [PERSON_NAME] Household" at bounding box center [55, 264] width 90 height 8
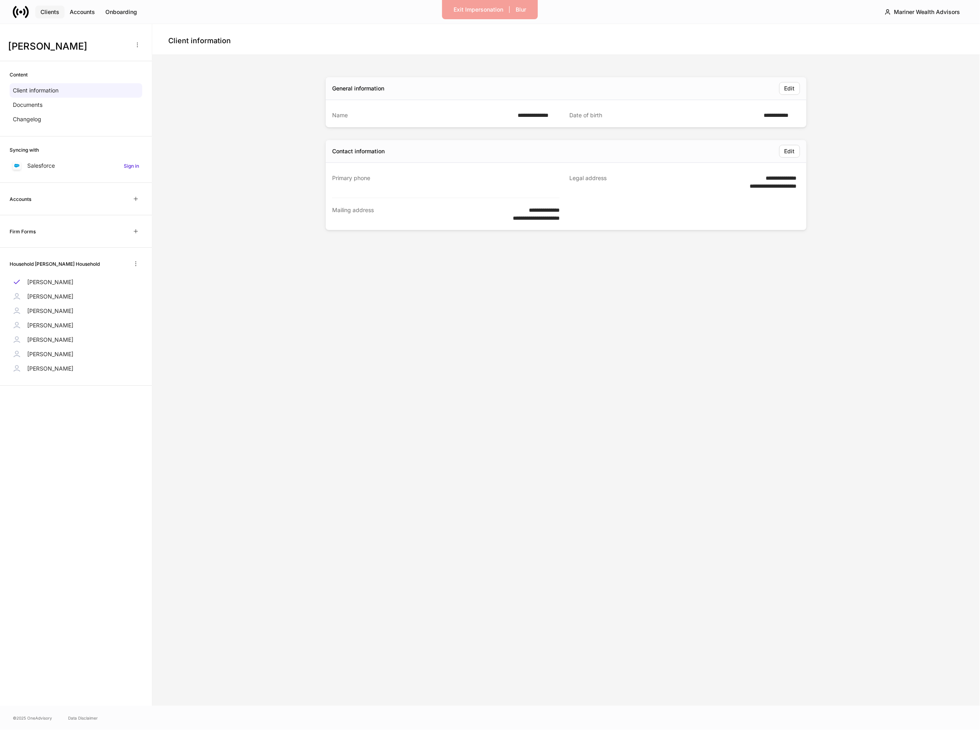
click at [45, 8] on div "Clients" at bounding box center [49, 12] width 19 height 8
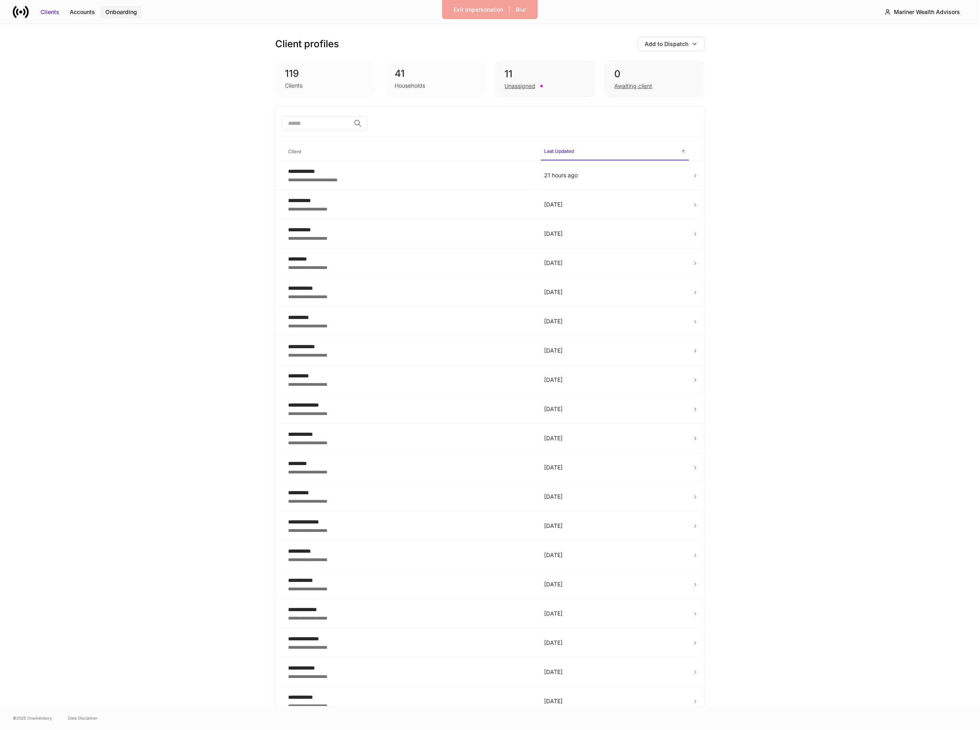
click at [127, 16] on button "Onboarding" at bounding box center [121, 12] width 42 height 13
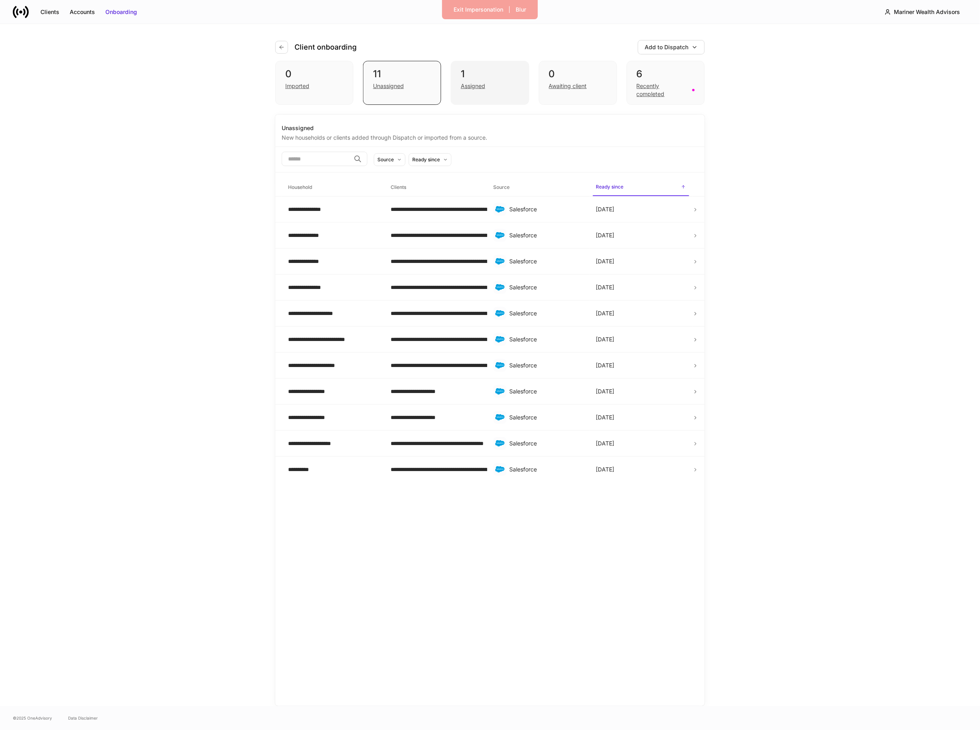
click at [478, 82] on div "Assigned" at bounding box center [473, 86] width 24 height 8
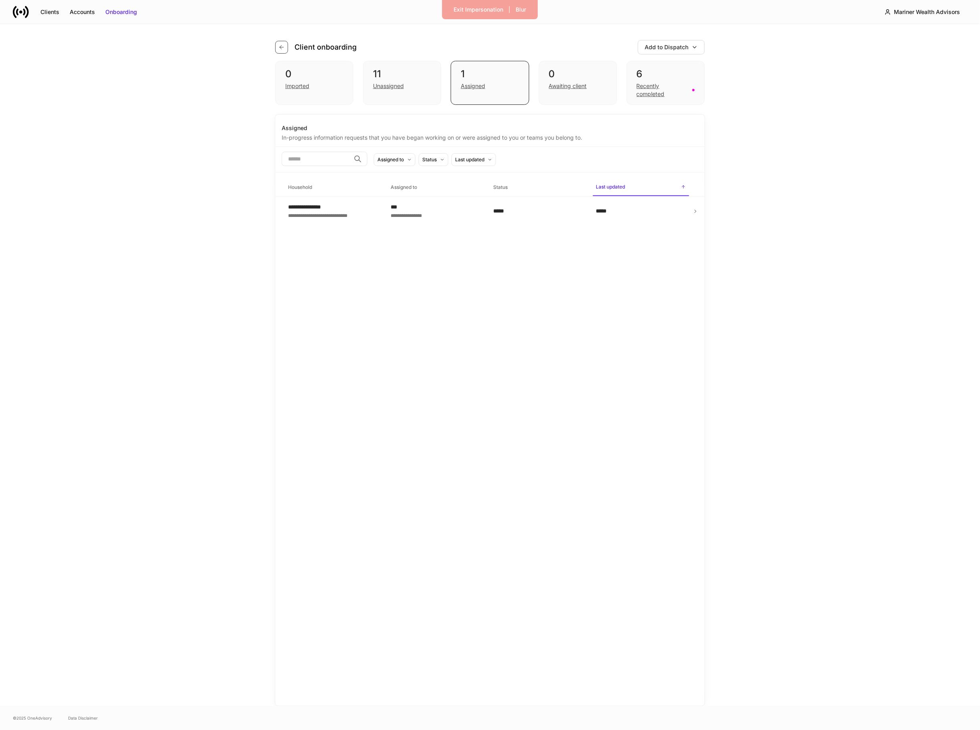
click at [282, 48] on icon "button" at bounding box center [281, 47] width 6 height 6
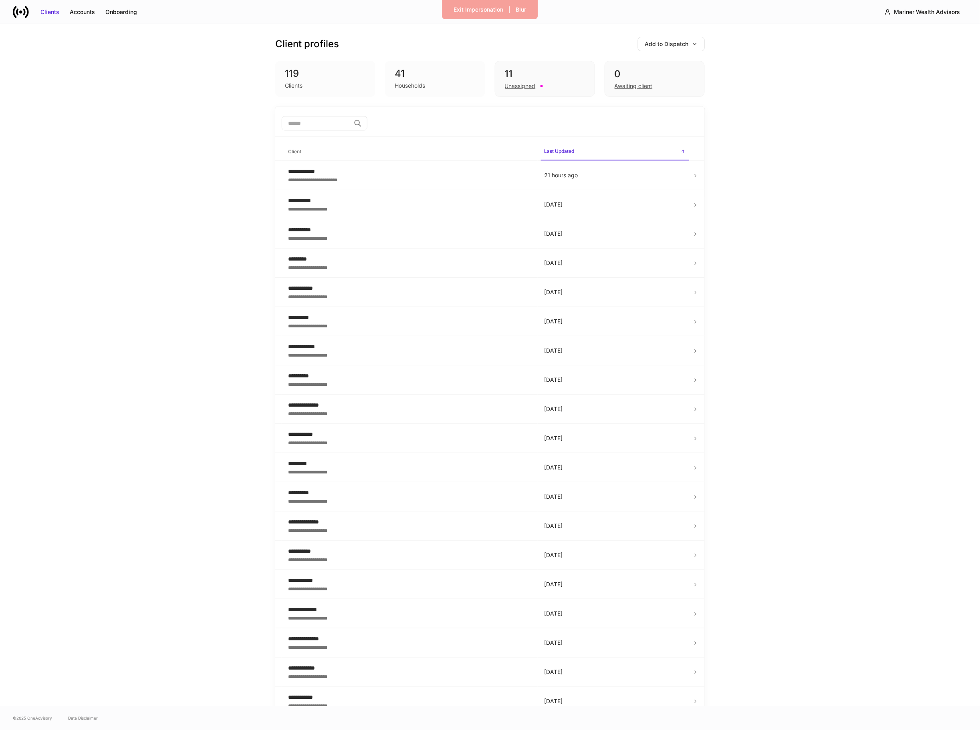
click at [298, 120] on input "search" at bounding box center [316, 123] width 69 height 14
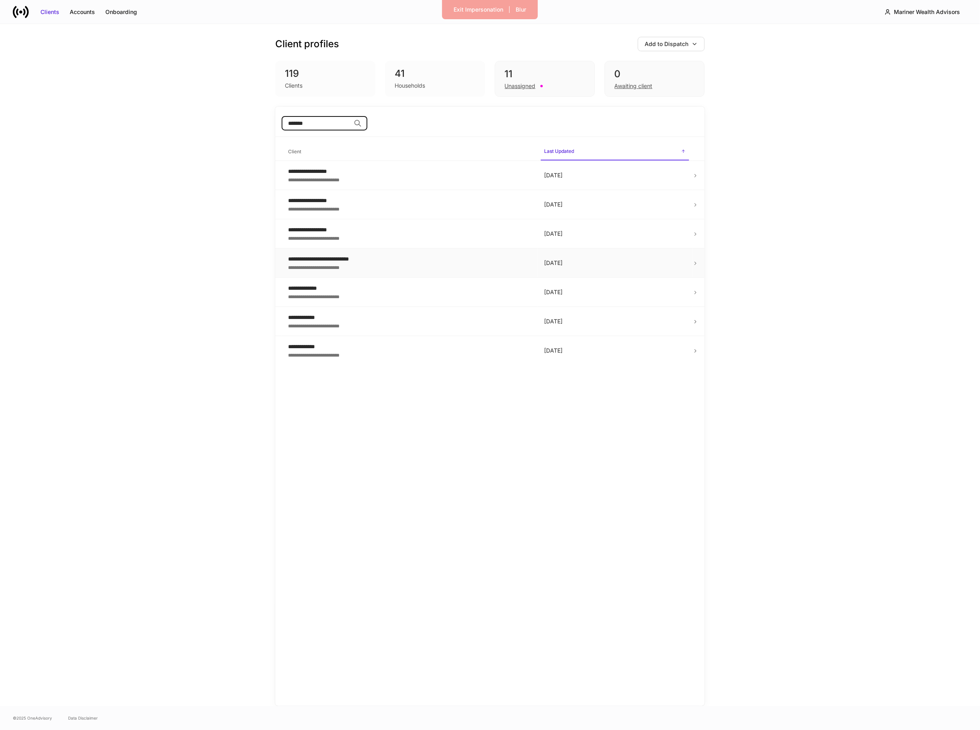
type input "*******"
click at [415, 268] on div "**********" at bounding box center [409, 267] width 243 height 8
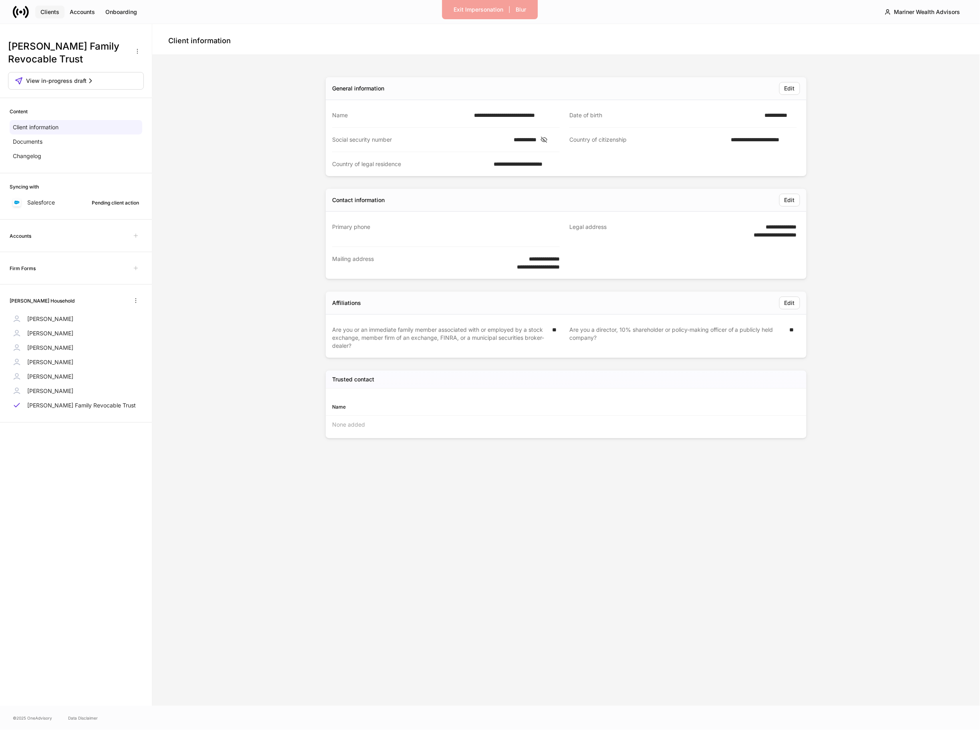
click at [56, 10] on div "Clients" at bounding box center [49, 12] width 19 height 8
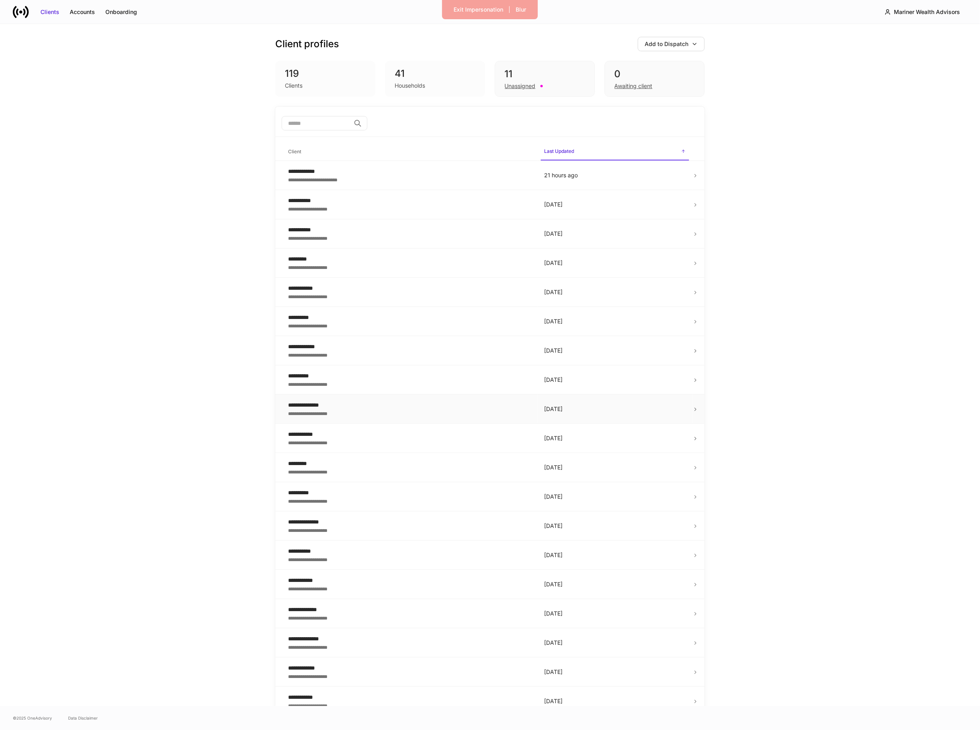
click at [339, 415] on div "**********" at bounding box center [409, 413] width 243 height 8
click at [104, 6] on button "Onboarding" at bounding box center [121, 12] width 42 height 13
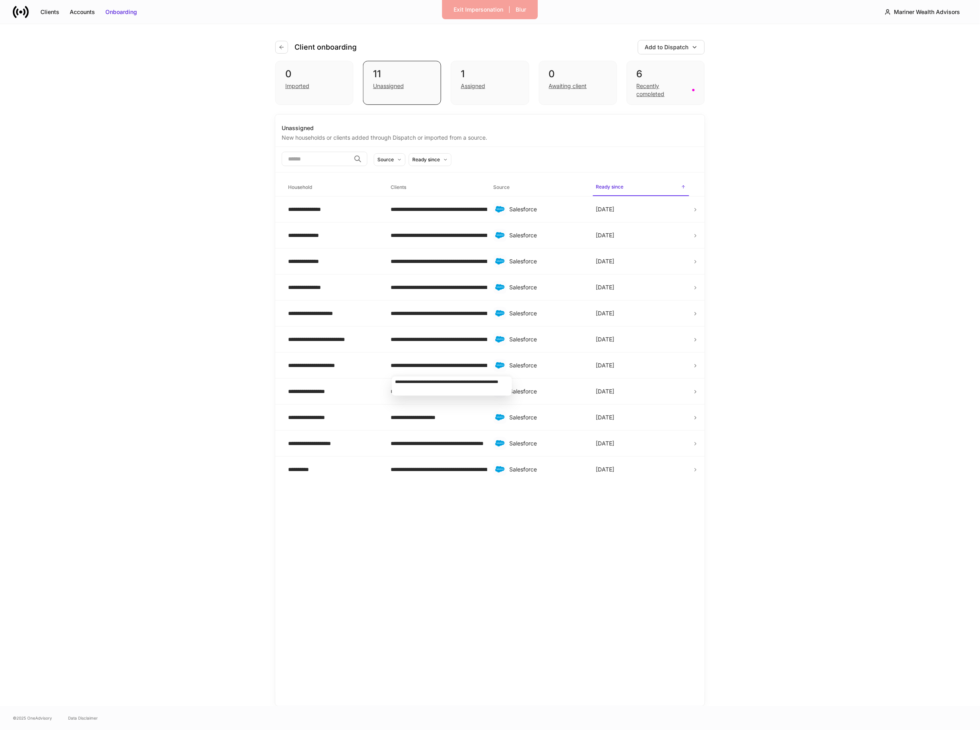
click at [391, 382] on div "**********" at bounding box center [452, 384] width 122 height 26
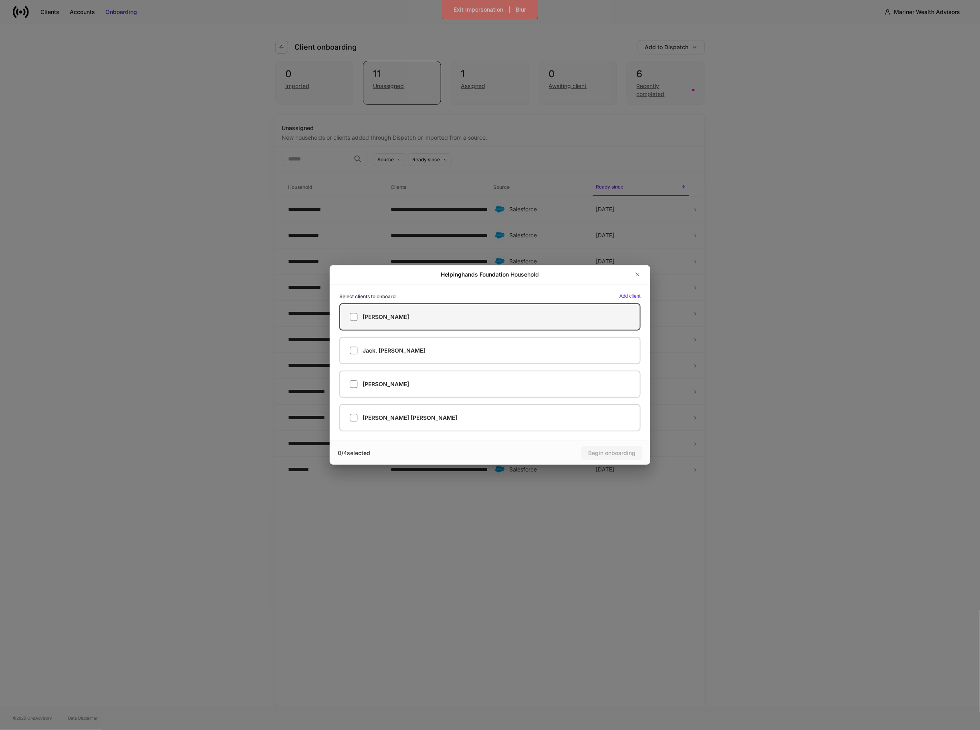
click at [396, 318] on h5 "[PERSON_NAME]" at bounding box center [385, 317] width 46 height 8
click at [594, 452] on div "Begin onboarding" at bounding box center [611, 453] width 47 height 8
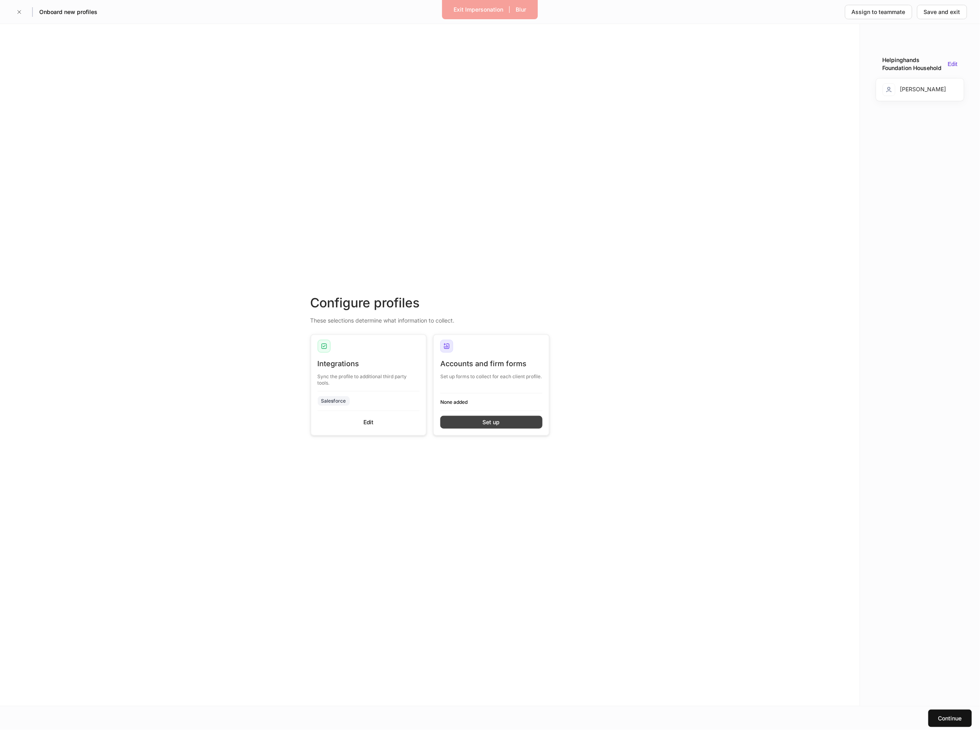
click at [477, 418] on button "Set up" at bounding box center [491, 422] width 102 height 13
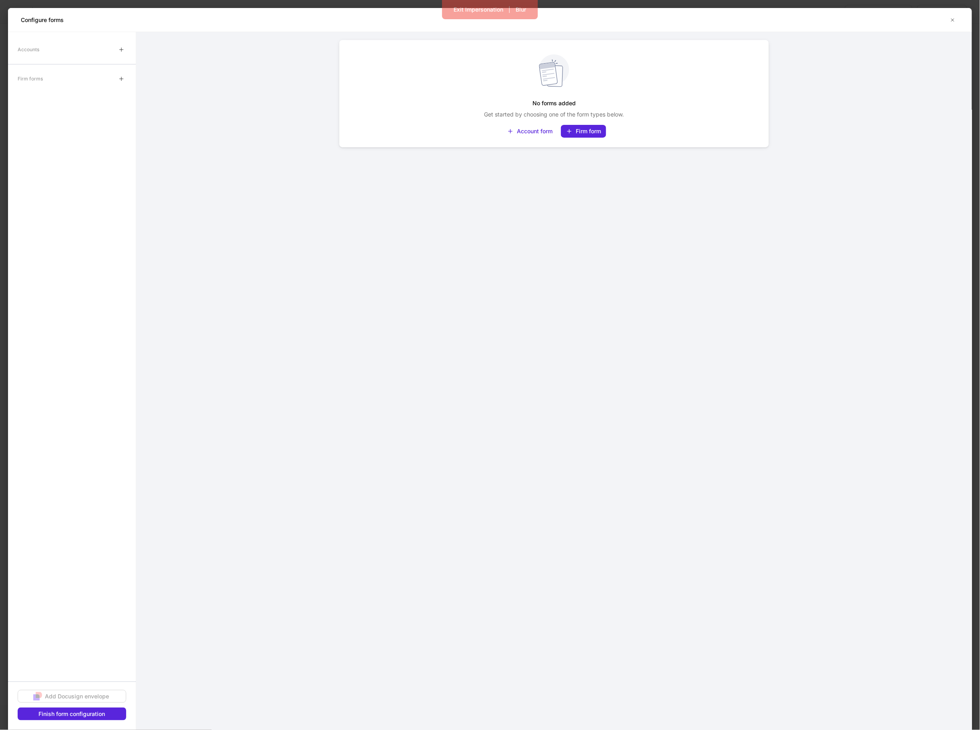
click at [585, 139] on div "No forms added Get started by choosing one of the form types below. Account for…" at bounding box center [554, 96] width 416 height 103
click at [581, 135] on button "Firm form" at bounding box center [583, 131] width 45 height 13
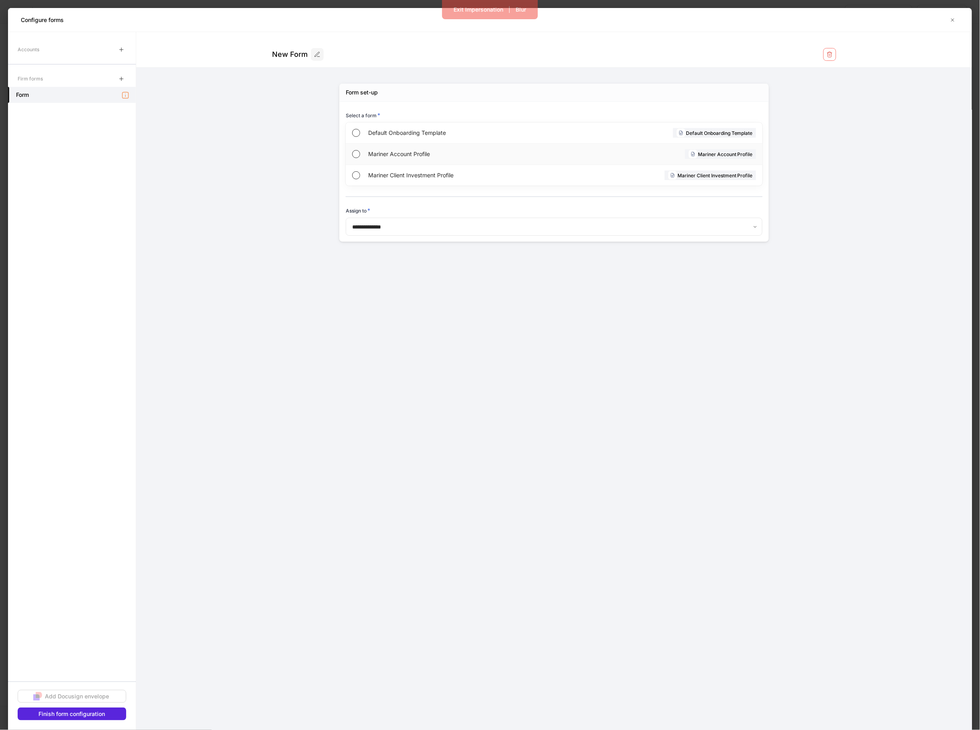
click at [563, 147] on div "Mariner Account Profile Mariner Account Profile" at bounding box center [554, 154] width 416 height 21
click at [558, 119] on div "Select a form *" at bounding box center [554, 116] width 416 height 11
click at [551, 130] on span "Default Onboarding Template" at bounding box center [460, 133] width 185 height 8
click at [108, 712] on button "Finish form configuration" at bounding box center [72, 714] width 109 height 13
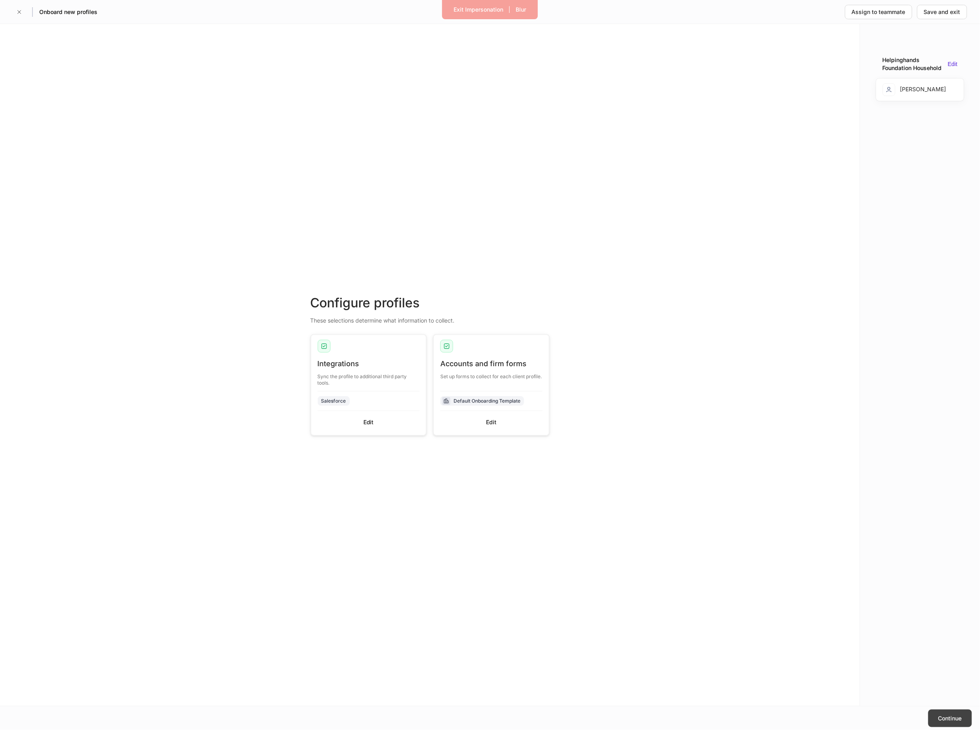
click at [968, 711] on button "Continue" at bounding box center [950, 719] width 44 height 18
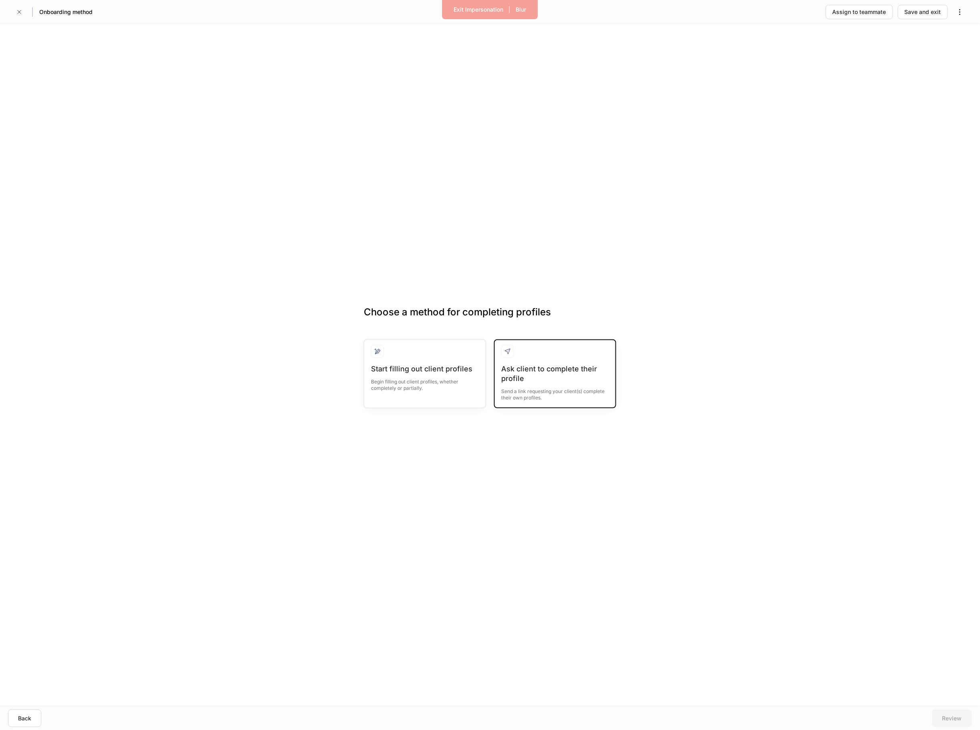
click at [518, 354] on div at bounding box center [555, 354] width 108 height 19
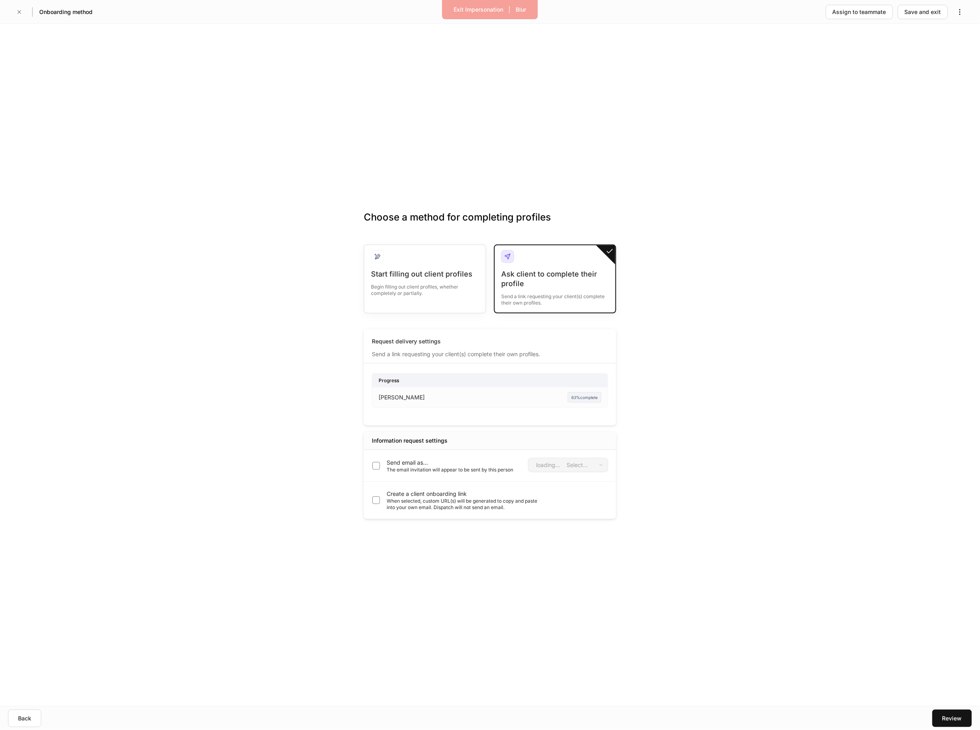
click at [416, 465] on p "Send email as..." at bounding box center [449, 463] width 127 height 8
click at [562, 467] on body "Exit Impersonation | Blur Onboarding method Assign to teammate Save and exit Ch…" at bounding box center [490, 365] width 980 height 730
click at [458, 6] on div "Exit Impersonation" at bounding box center [479, 10] width 50 height 8
